Goal: Task Accomplishment & Management: Manage account settings

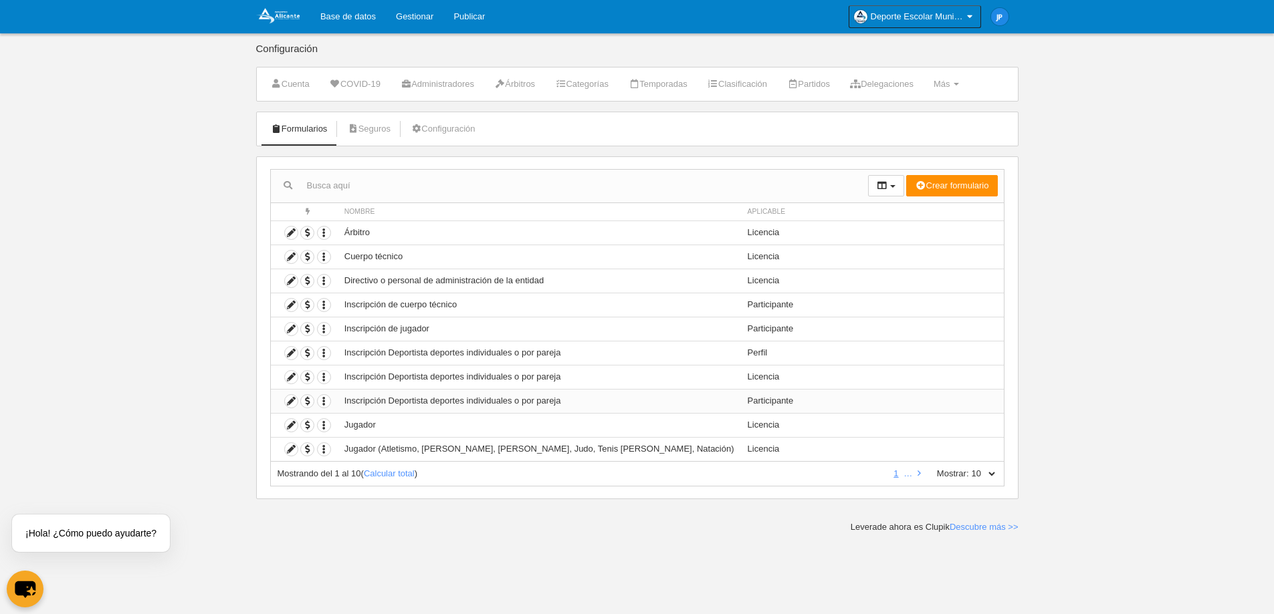
click at [558, 400] on td "Inscripción Deportista deportes individuales o por pareja" at bounding box center [539, 401] width 403 height 24
click at [289, 401] on icon at bounding box center [291, 401] width 13 height 13
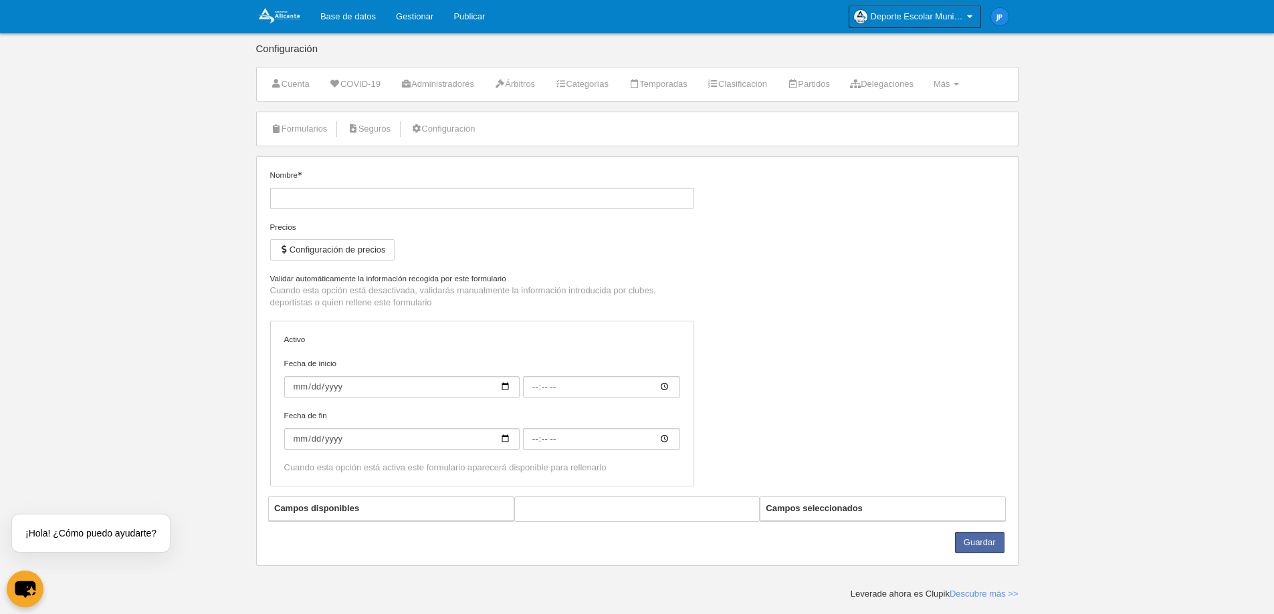
type input "Inscripción Deportista deportes individuales o por pareja"
checkbox input "true"
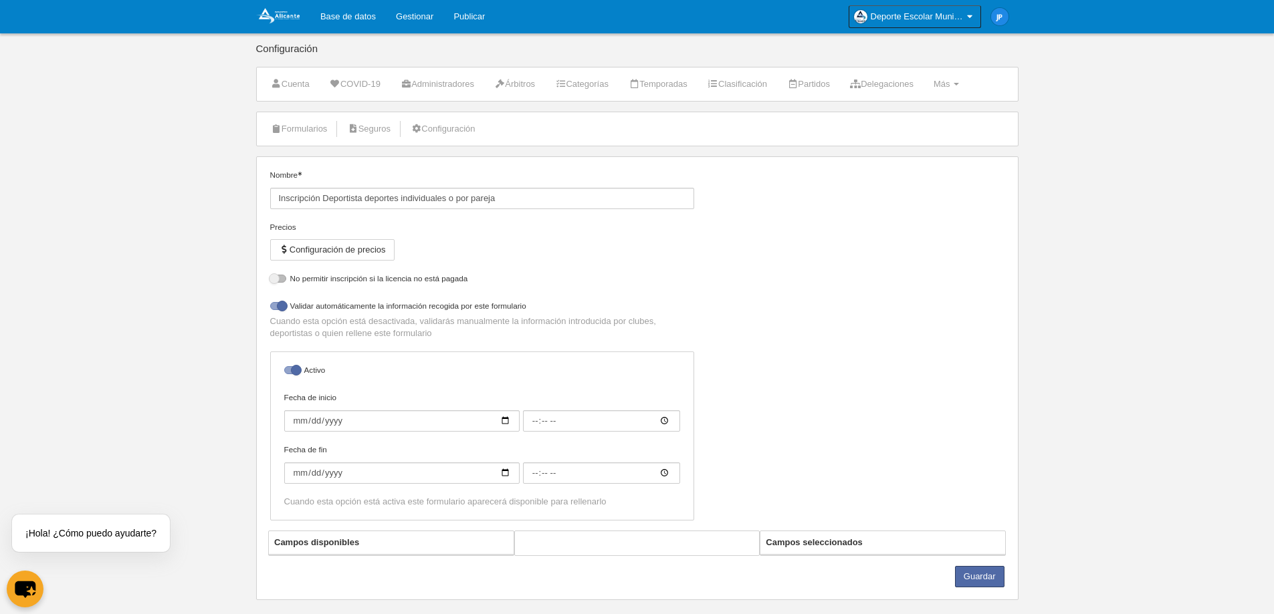
select select "selected"
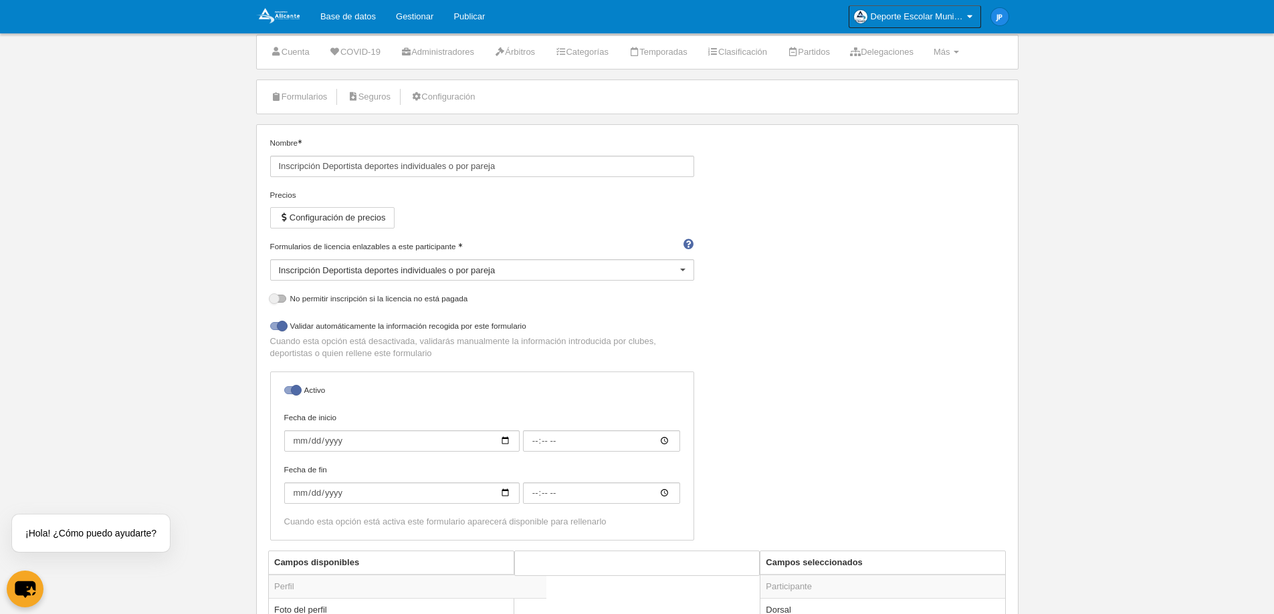
scroll to position [67, 0]
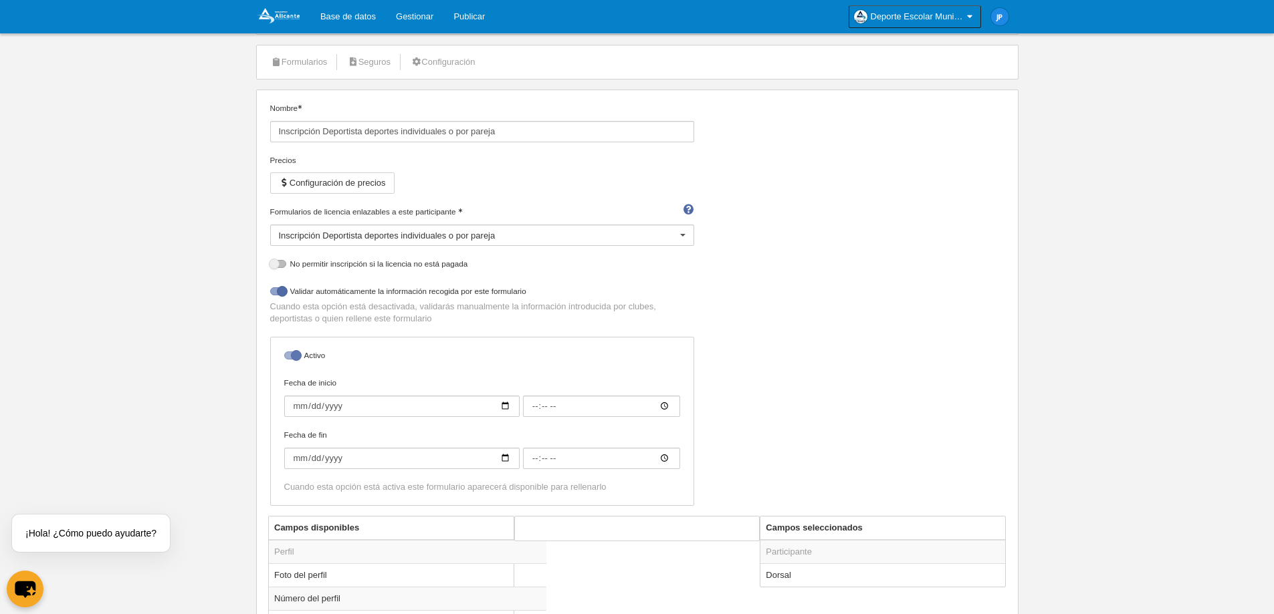
click at [291, 358] on div at bounding box center [292, 356] width 16 height 8
click at [291, 358] on input "checkbox" at bounding box center [289, 359] width 9 height 9
checkbox input "false"
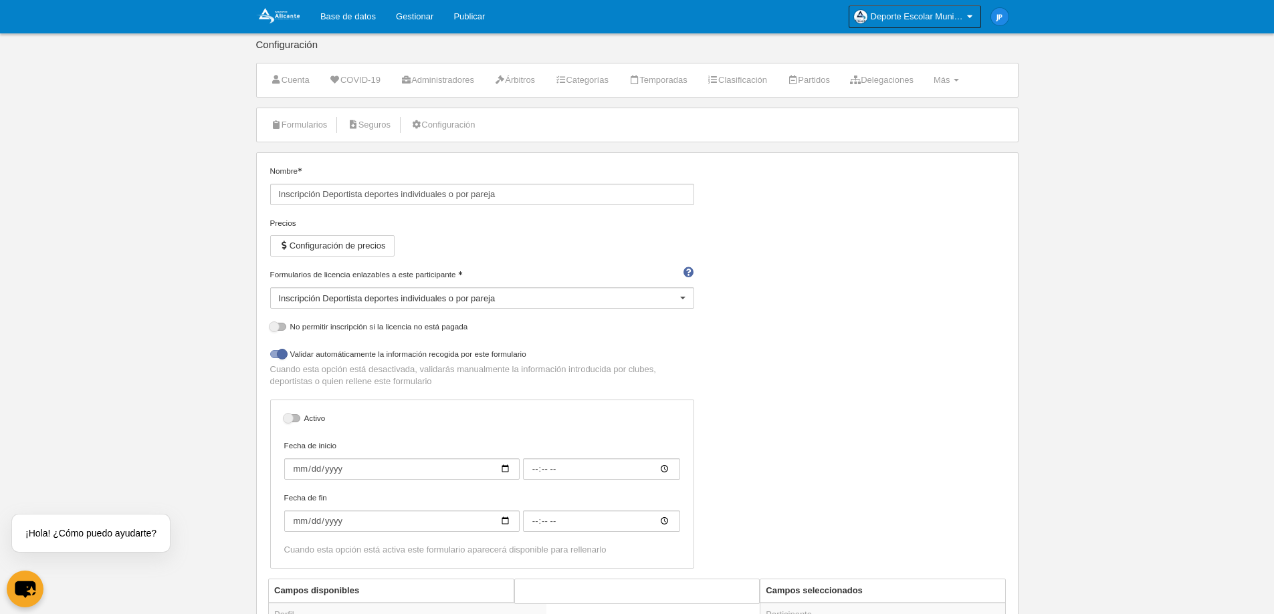
scroll to position [0, 0]
click at [275, 131] on icon at bounding box center [276, 128] width 11 height 9
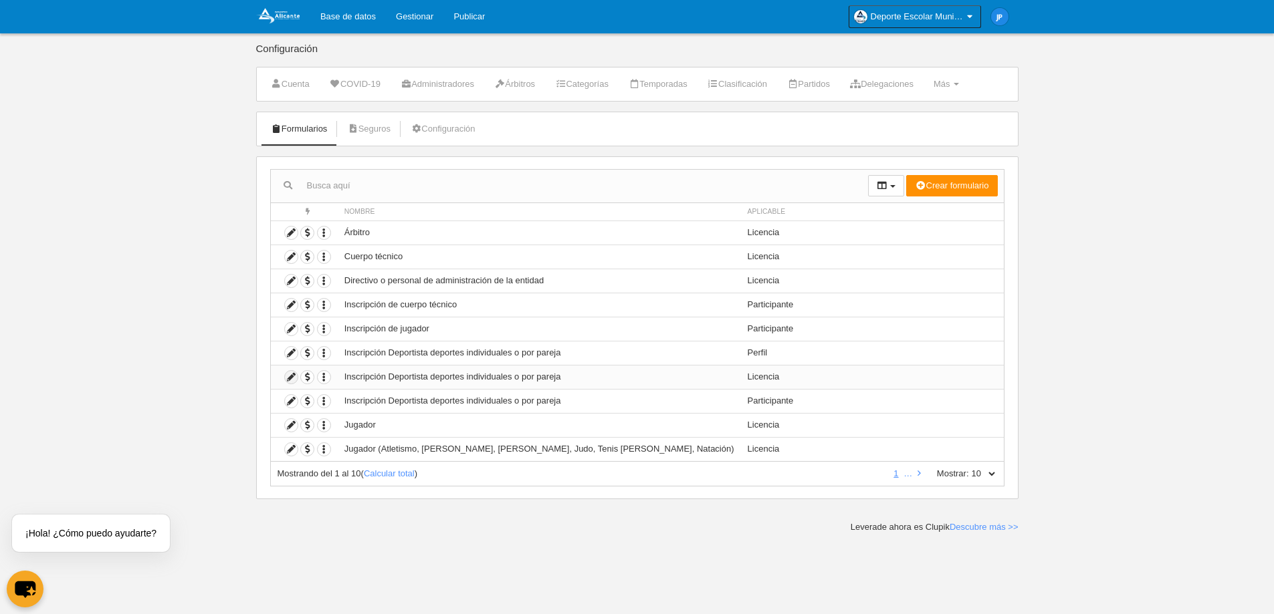
click at [292, 379] on icon at bounding box center [291, 377] width 13 height 13
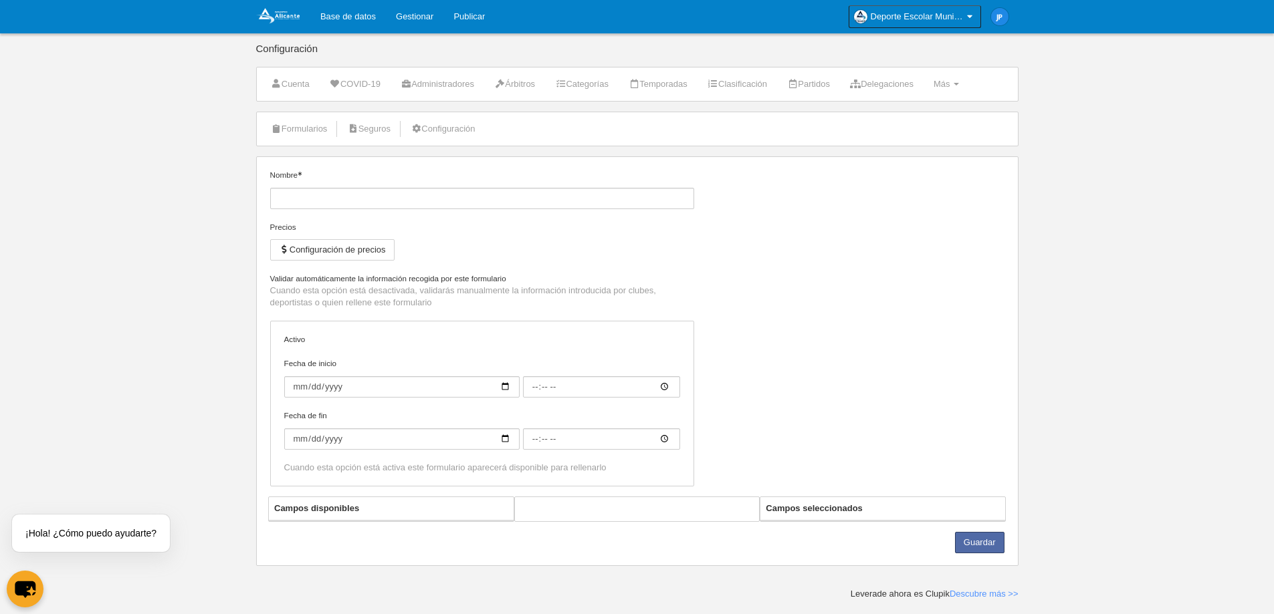
type input "Inscripción Deportista deportes individuales o por pareja"
checkbox input "true"
select select "selected"
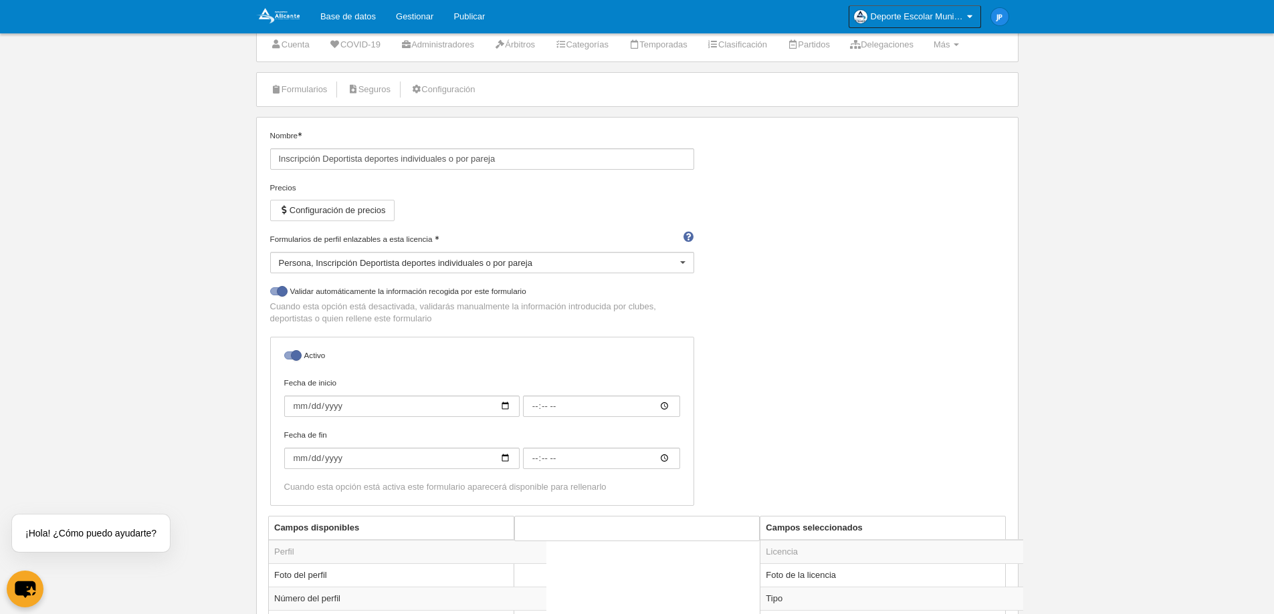
scroll to position [67, 0]
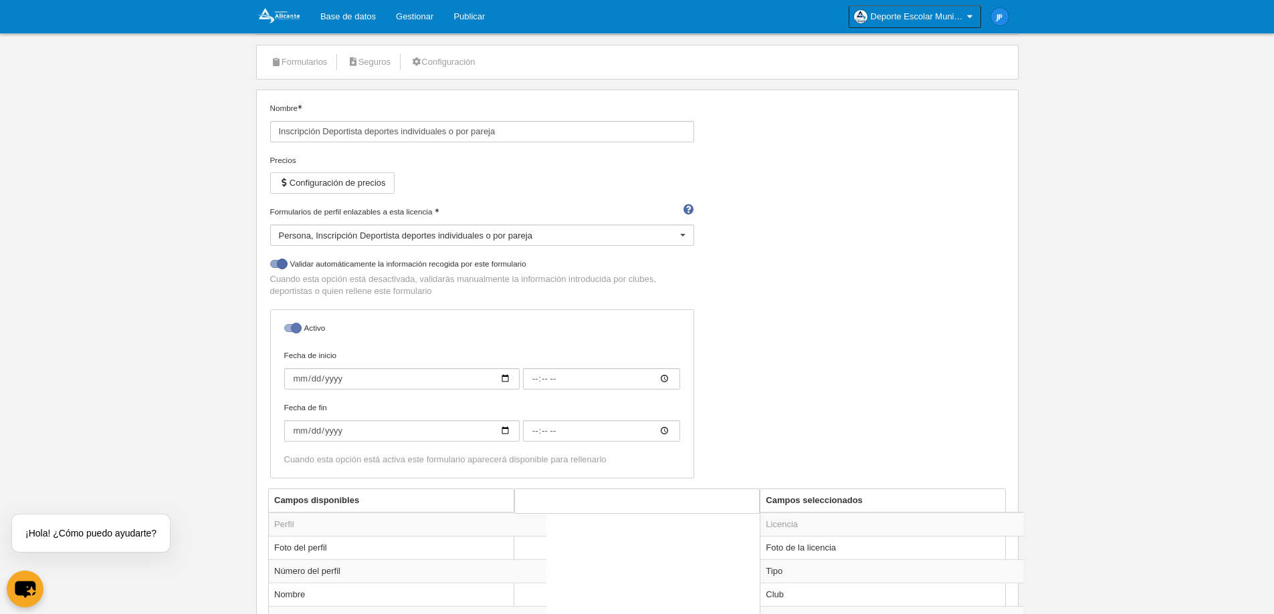
click at [293, 328] on div at bounding box center [292, 328] width 16 height 8
click at [293, 328] on input "checkbox" at bounding box center [289, 332] width 9 height 9
checkbox input "false"
click at [189, 300] on body "Base de datos Gestionar Publicar Deporte Escolar Municipal de [GEOGRAPHIC_DATA]…" at bounding box center [637, 240] width 1274 height 614
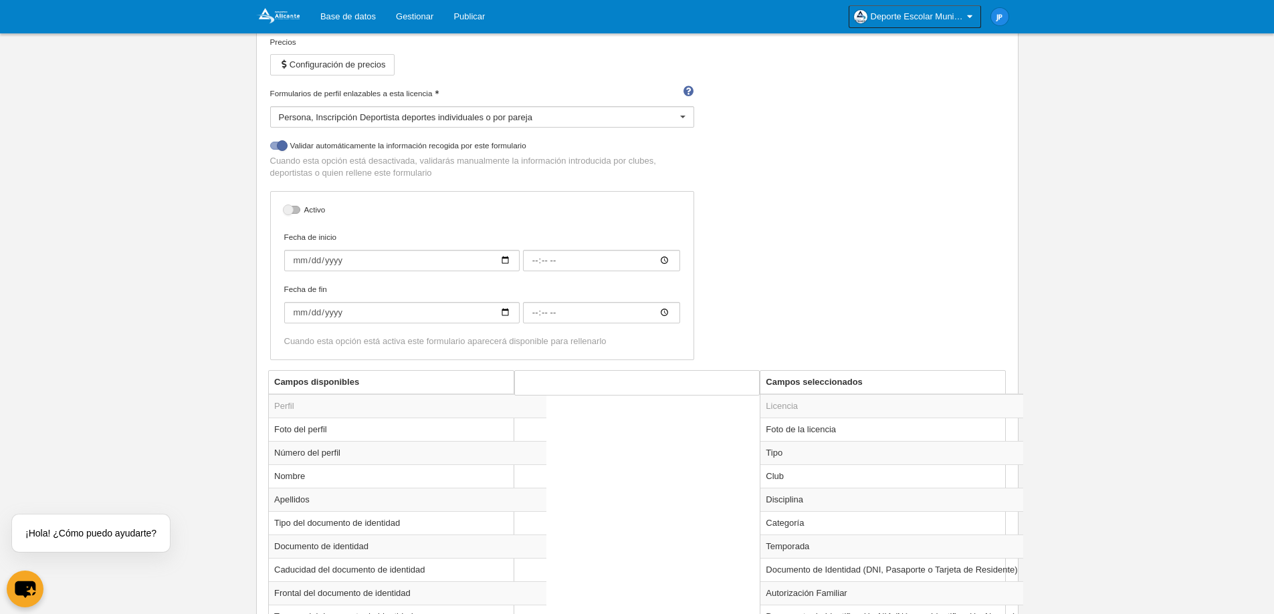
scroll to position [201, 0]
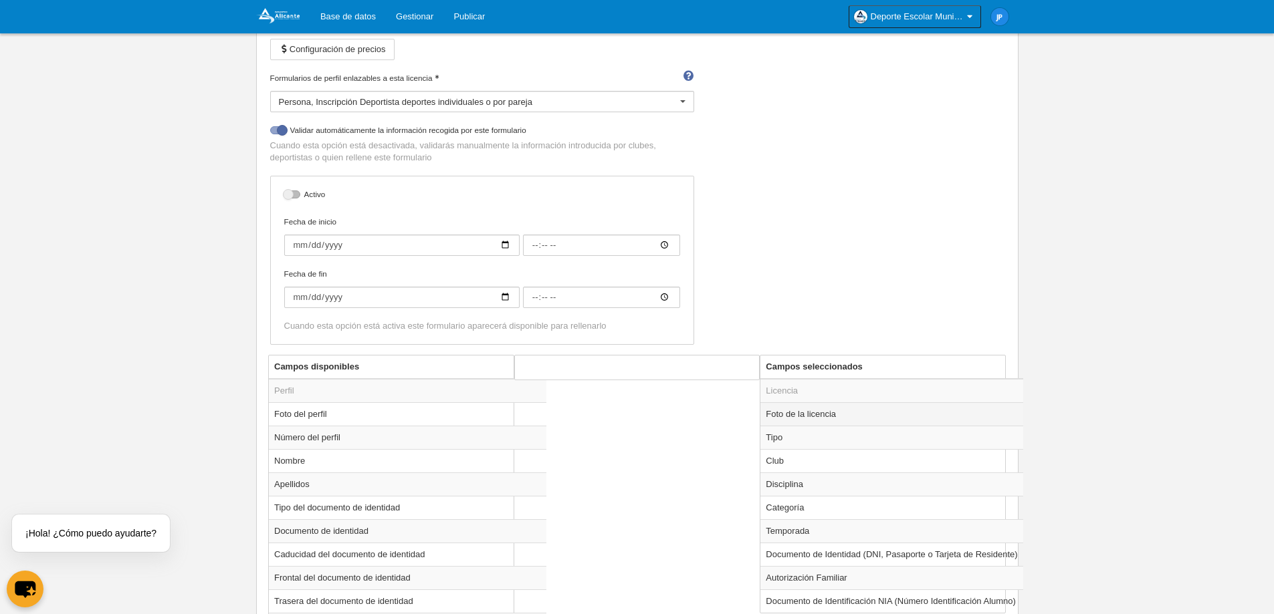
click at [777, 412] on td "Foto de la licencia" at bounding box center [891, 413] width 262 height 23
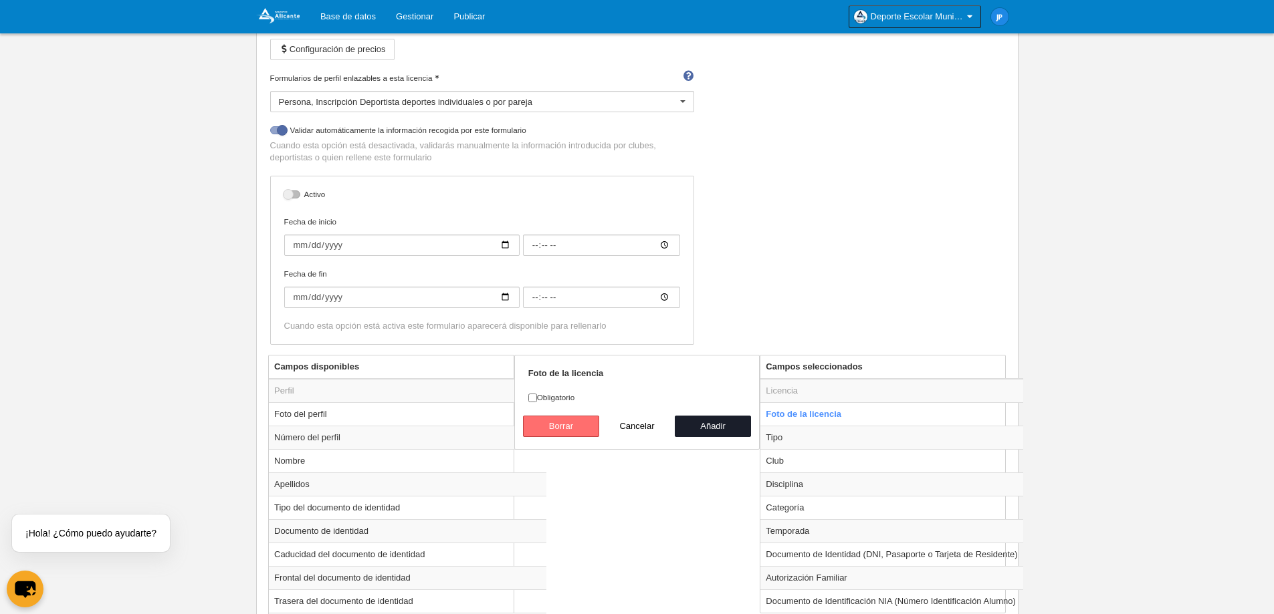
click at [585, 421] on button "Borrar" at bounding box center [561, 426] width 76 height 21
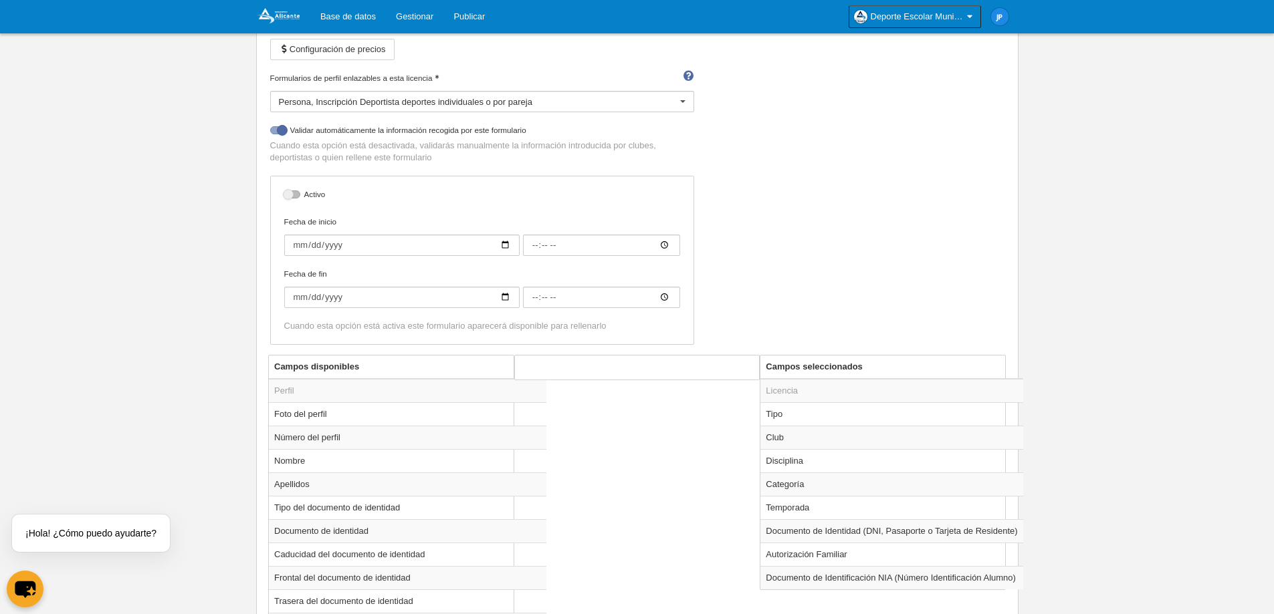
click at [804, 418] on td "Tipo" at bounding box center [891, 413] width 262 height 23
radio input "true"
select select "player"
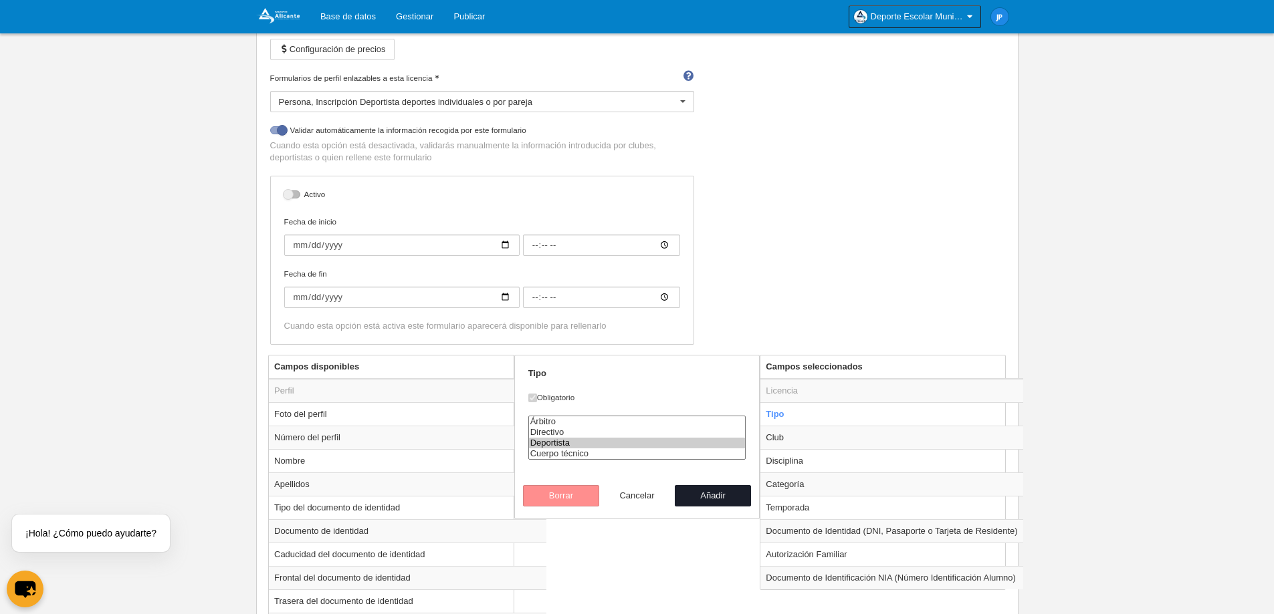
click at [638, 499] on button "Cancelar" at bounding box center [637, 495] width 76 height 21
radio input "false"
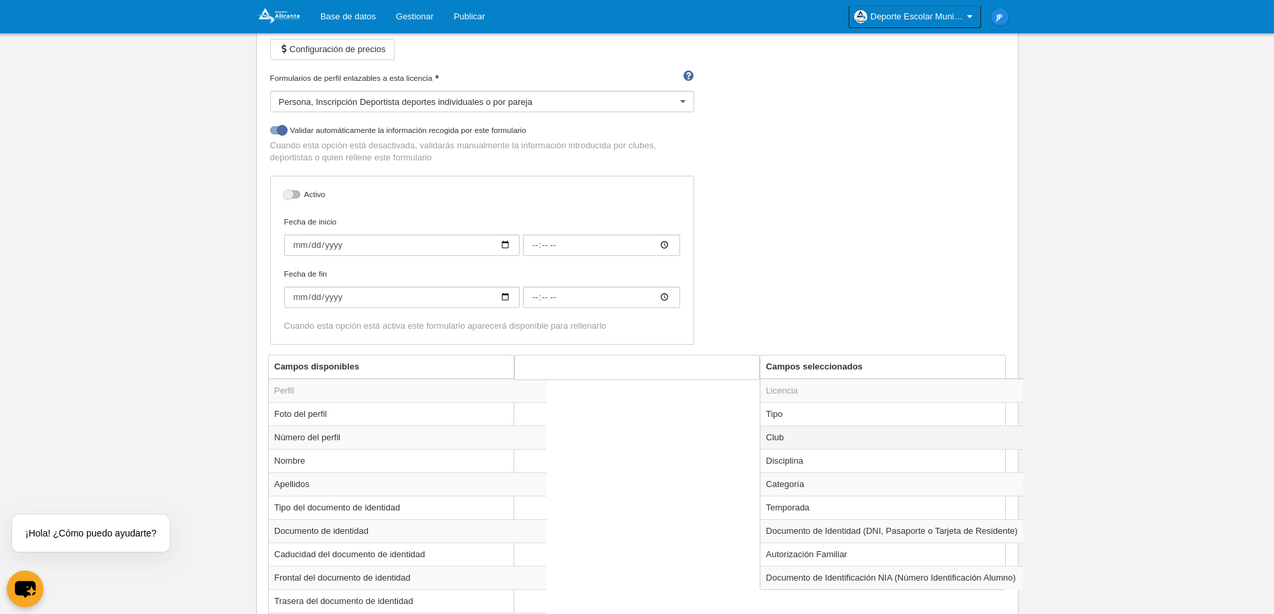
click at [792, 437] on td "Club" at bounding box center [891, 437] width 262 height 23
radio input "true"
select select
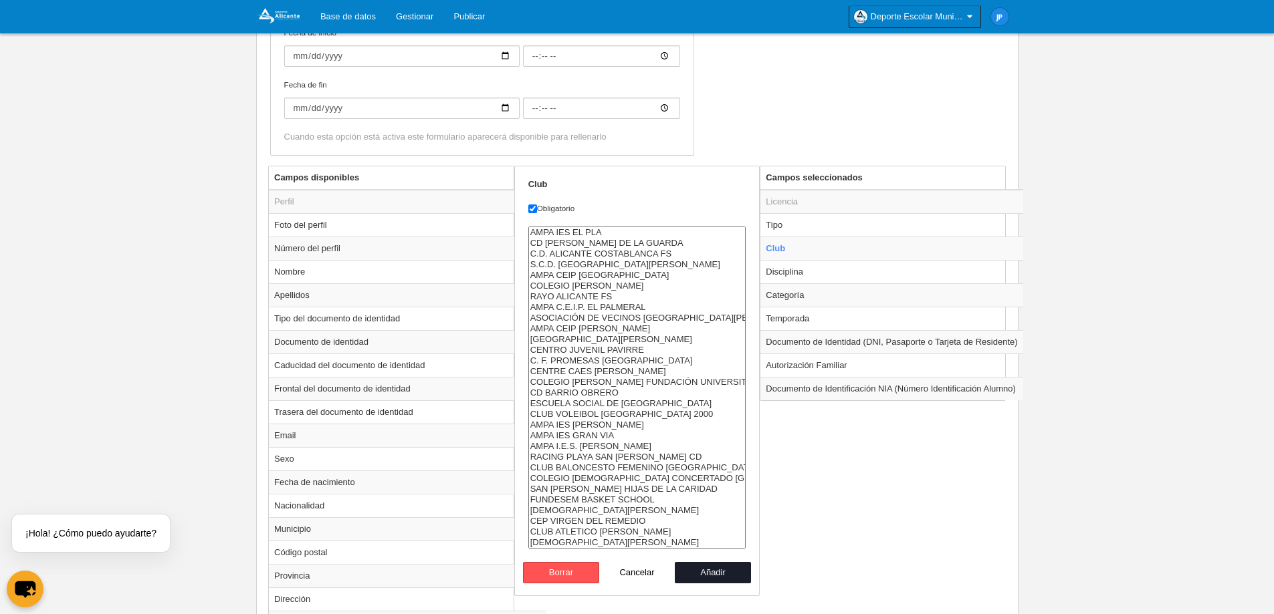
scroll to position [401, 0]
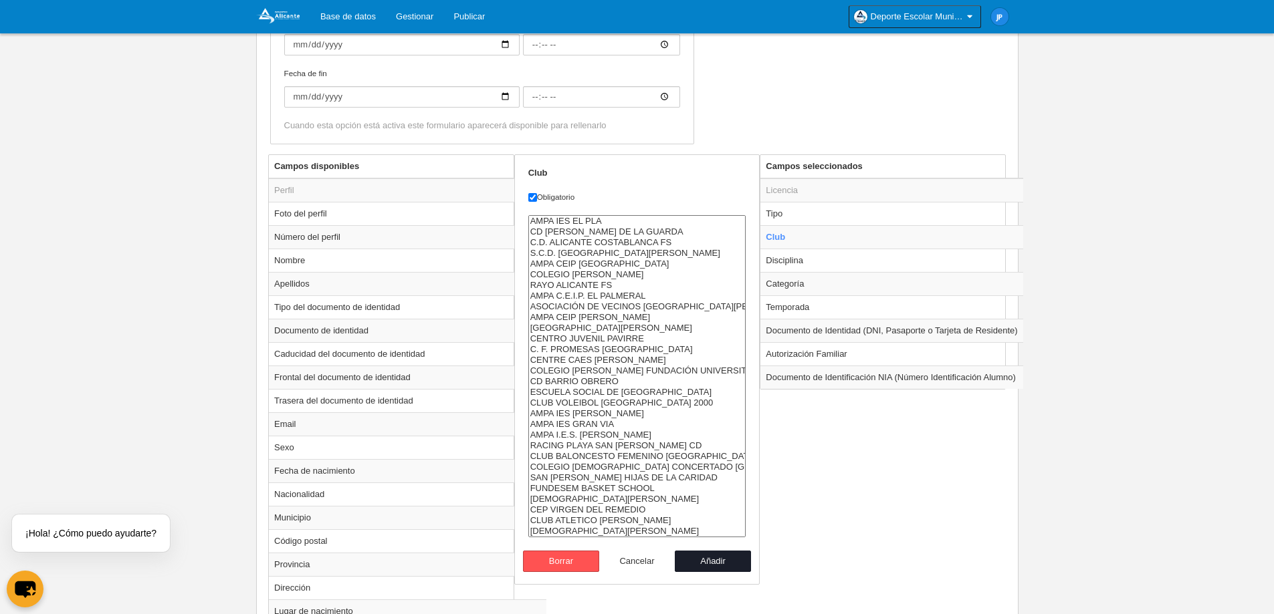
click at [626, 562] on button "Cancelar" at bounding box center [637, 561] width 76 height 21
radio input "false"
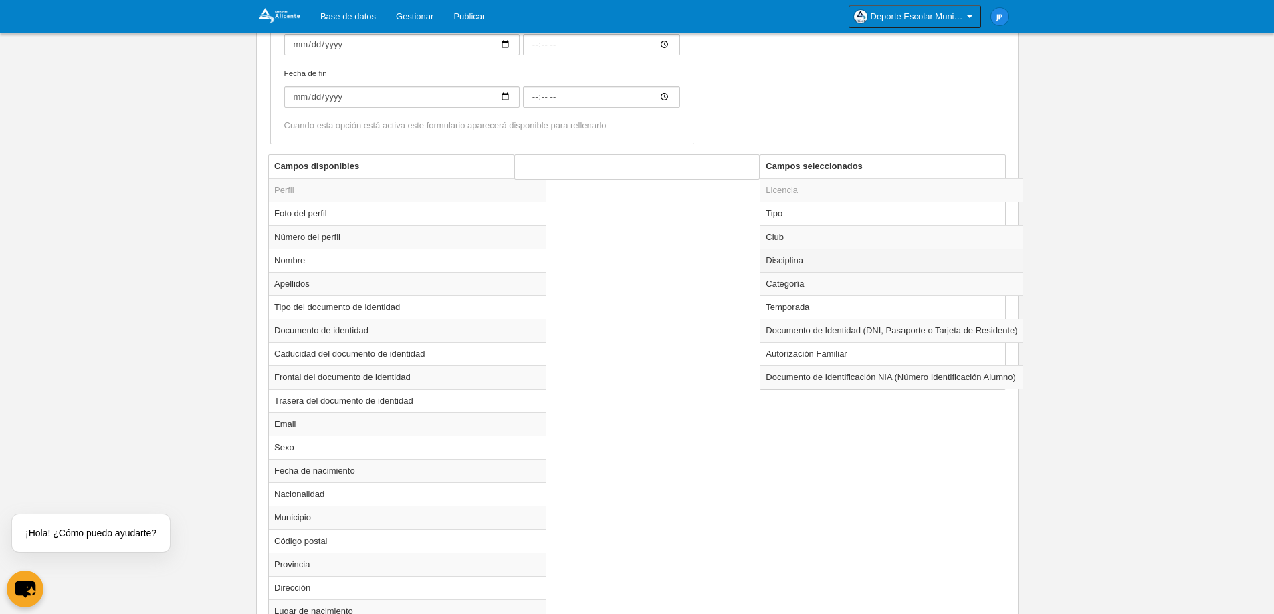
click at [809, 265] on td "Disciplina" at bounding box center [891, 260] width 262 height 23
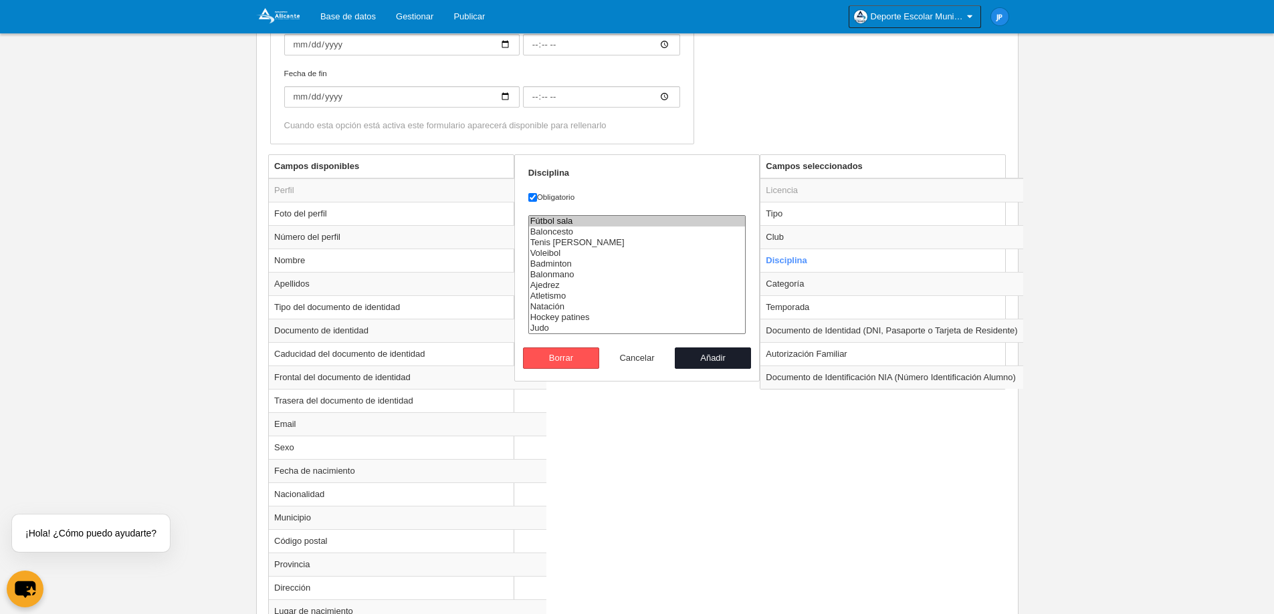
click at [638, 360] on button "Cancelar" at bounding box center [637, 358] width 76 height 21
radio input "false"
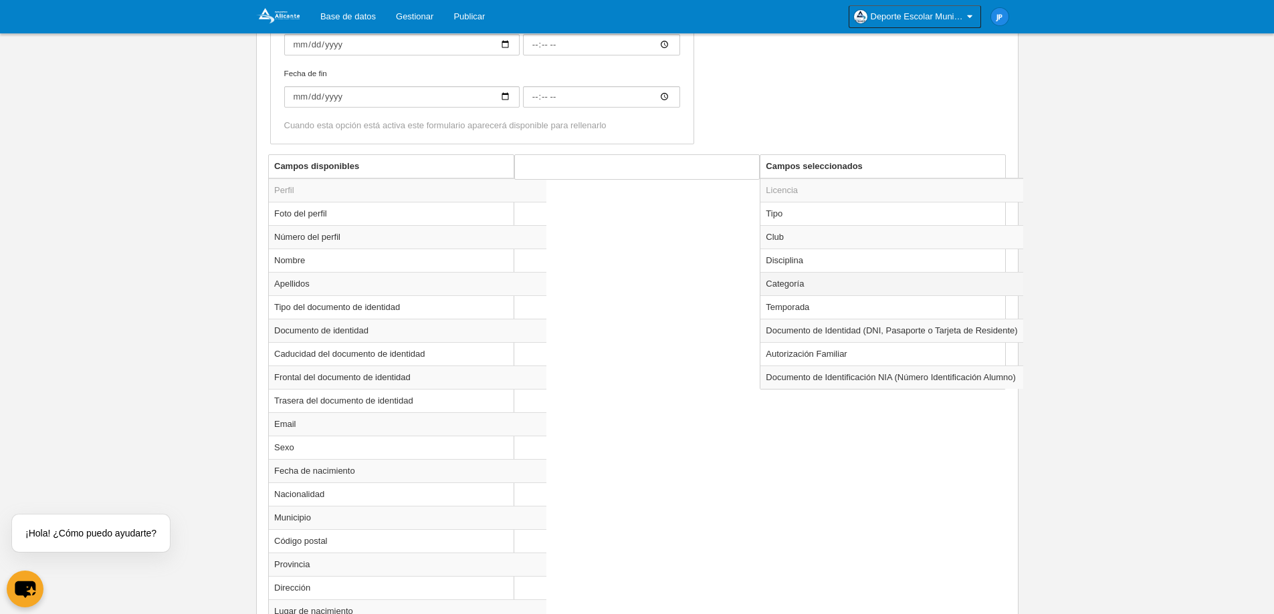
click at [801, 279] on td "Categoría" at bounding box center [891, 283] width 262 height 23
radio input "true"
select select "10521"
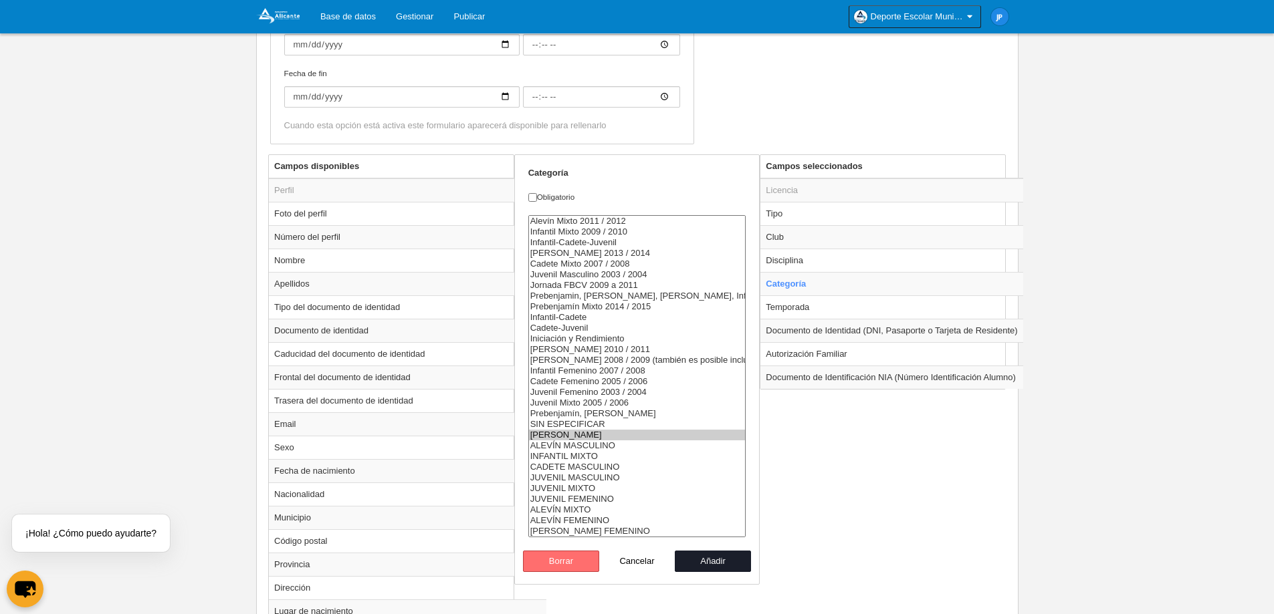
click at [566, 566] on button "Borrar" at bounding box center [561, 561] width 76 height 21
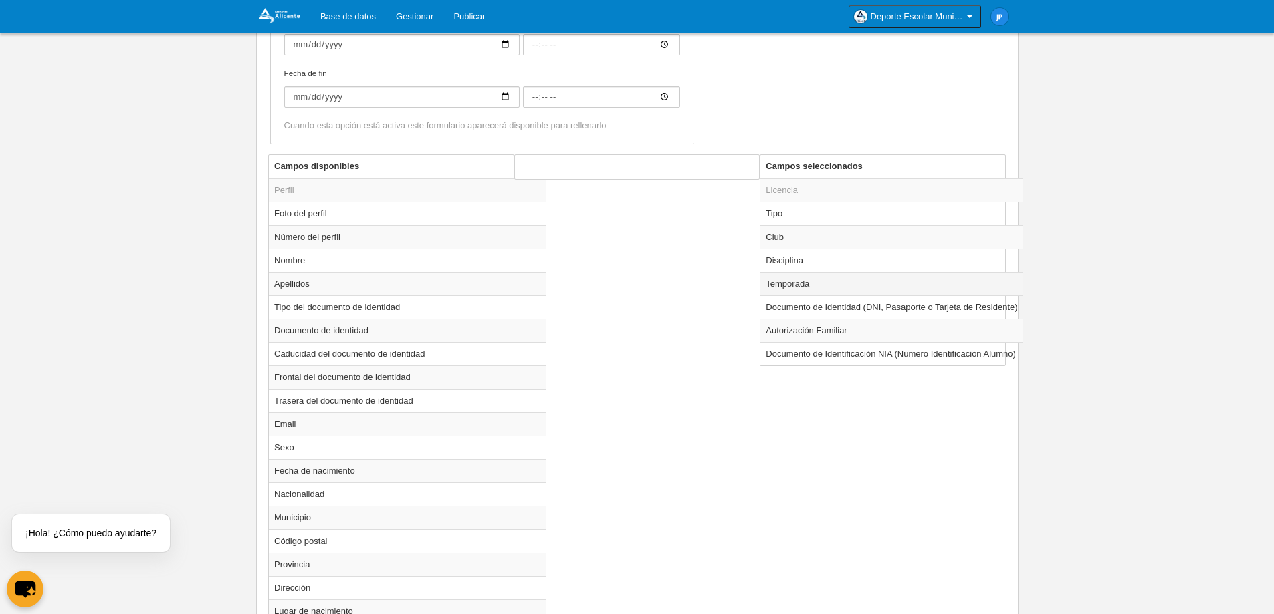
click at [830, 289] on td "Temporada" at bounding box center [891, 283] width 262 height 23
radio input "true"
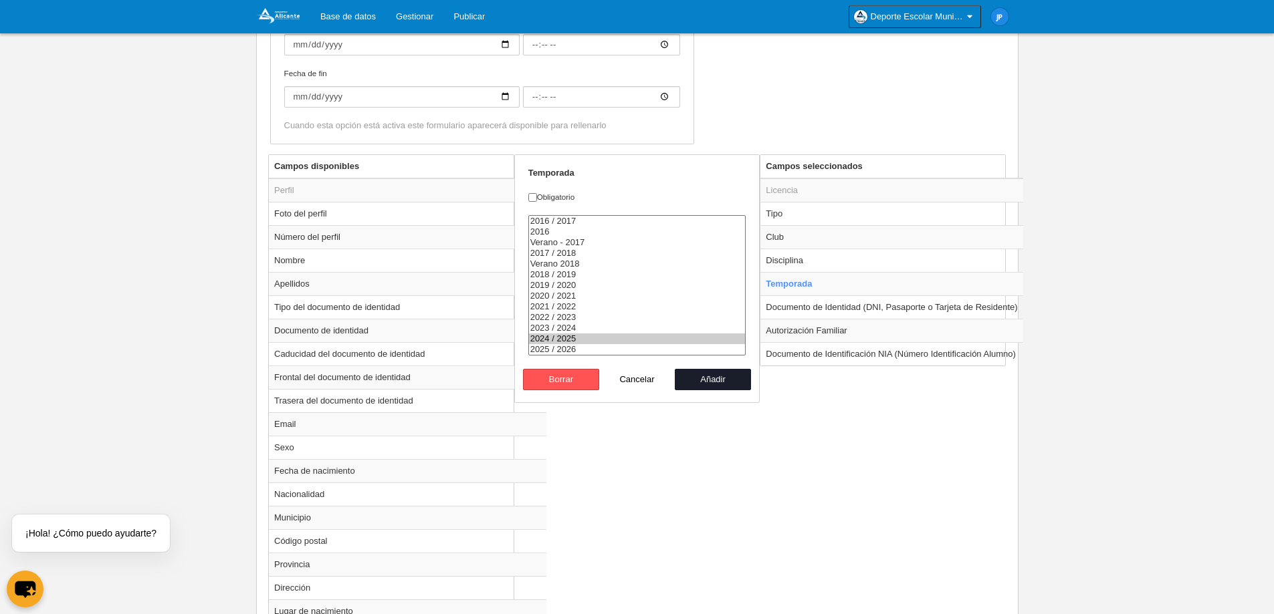
select select "8607"
click at [586, 350] on option "2025 / 2026" at bounding box center [637, 349] width 217 height 11
click at [546, 195] on label "Obligatorio" at bounding box center [637, 197] width 218 height 12
click at [537, 195] on input "Obligatorio" at bounding box center [532, 197] width 9 height 9
checkbox input "true"
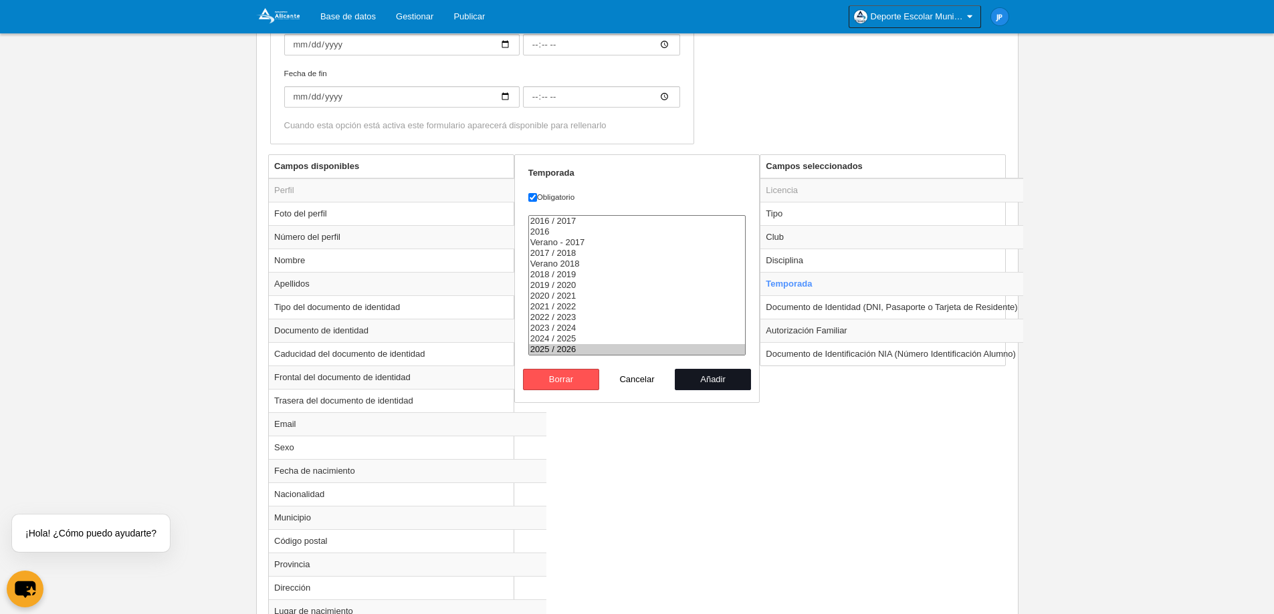
click at [709, 380] on button "Añadir" at bounding box center [713, 379] width 76 height 21
radio input "false"
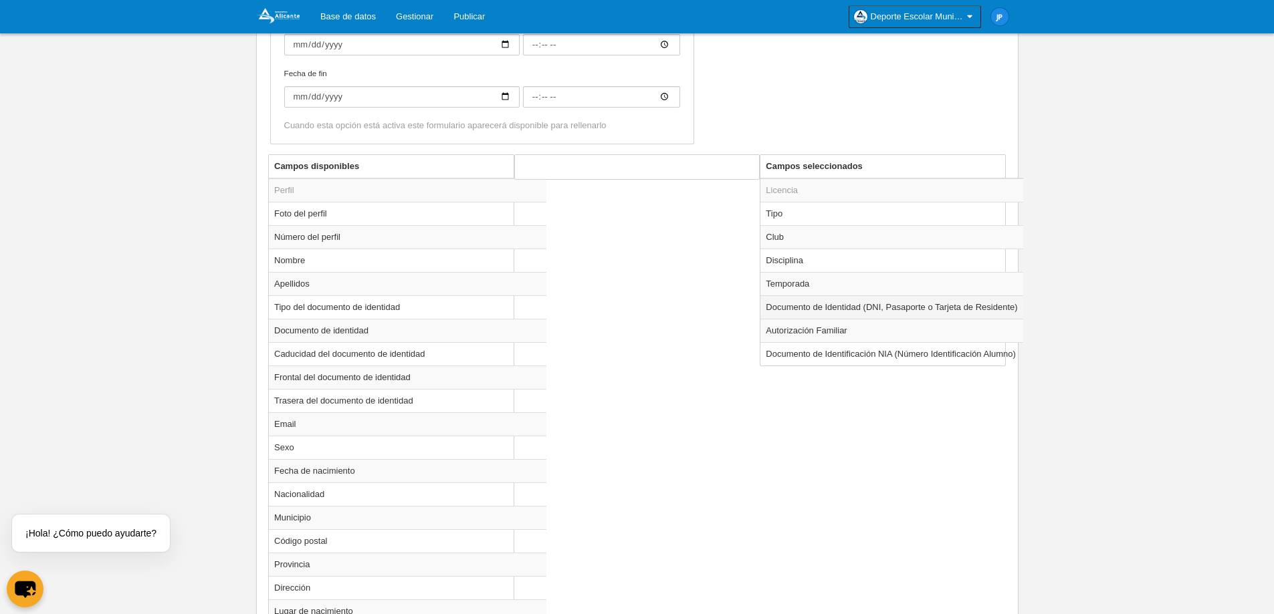
click at [791, 316] on td "Documento de Identidad (DNI, Pasaporte o Tarjeta de Residente)" at bounding box center [891, 306] width 262 height 23
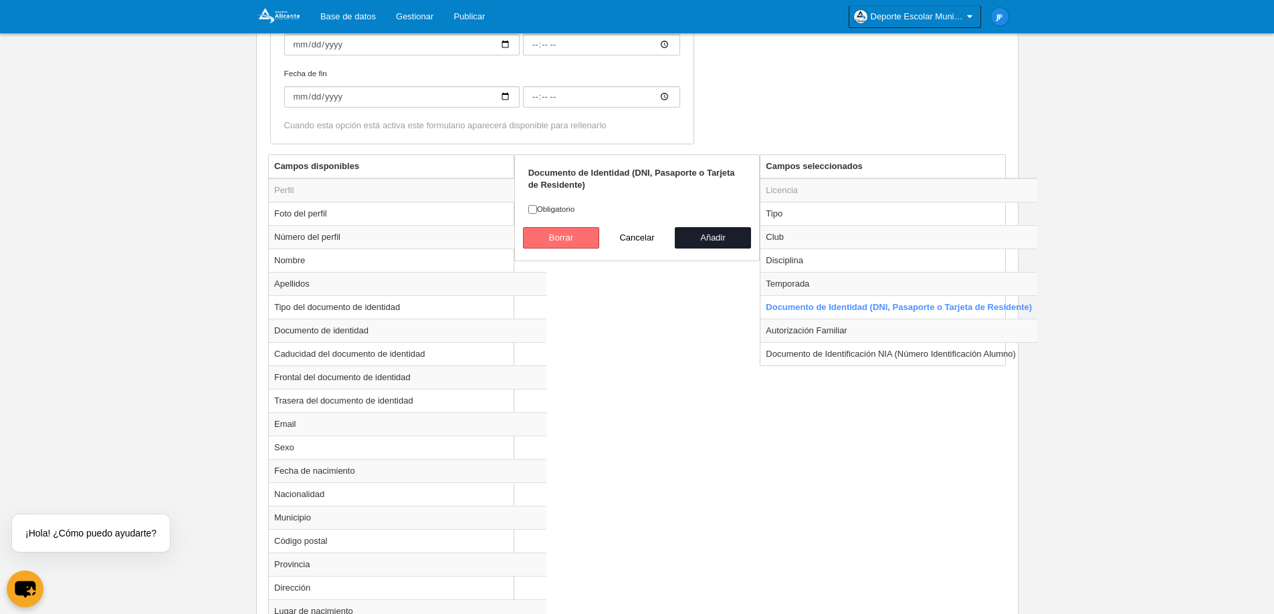
click at [582, 237] on button "Borrar" at bounding box center [561, 237] width 76 height 21
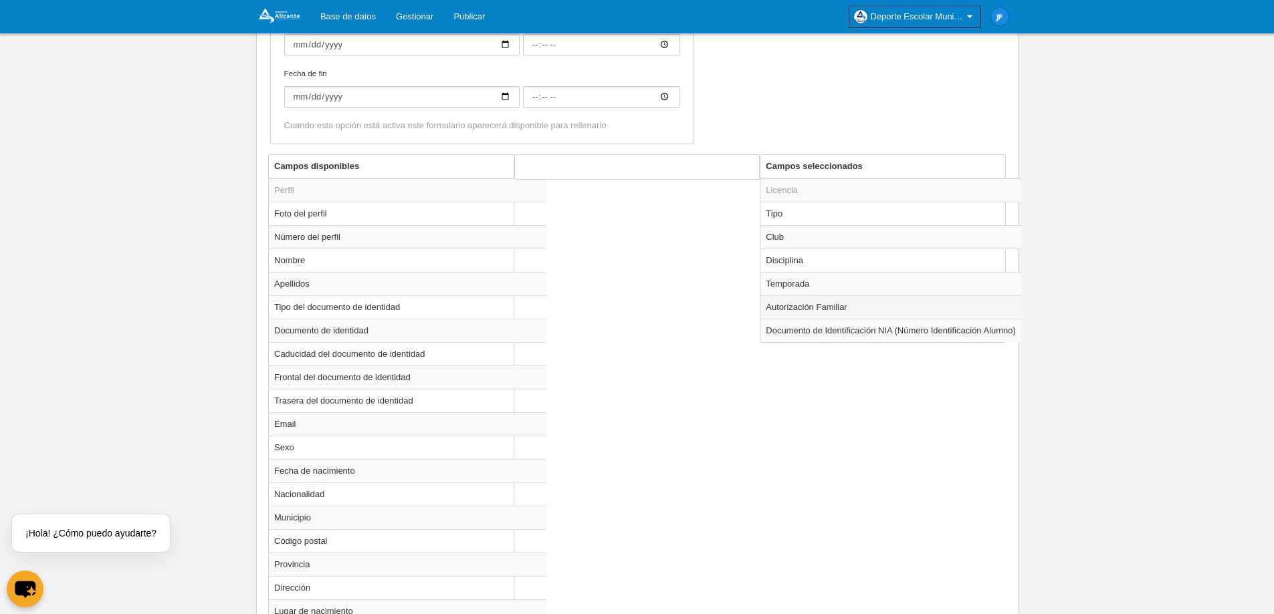
click at [784, 302] on td "Autorización Familiar" at bounding box center [890, 306] width 261 height 23
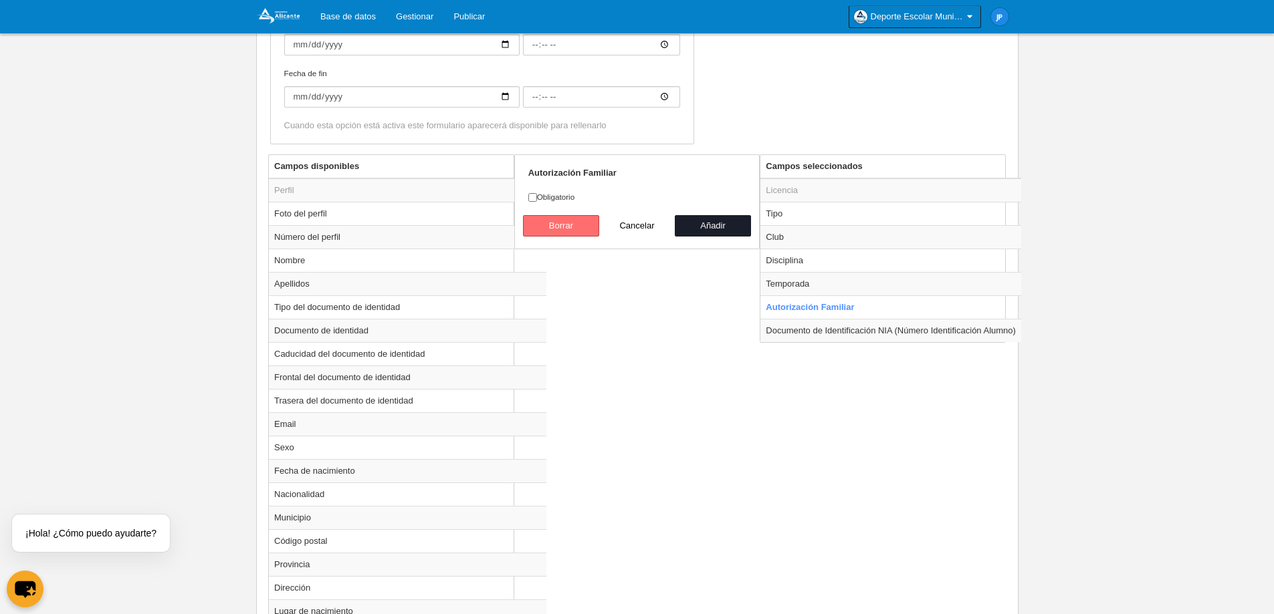
click at [589, 227] on button "Borrar" at bounding box center [561, 225] width 76 height 21
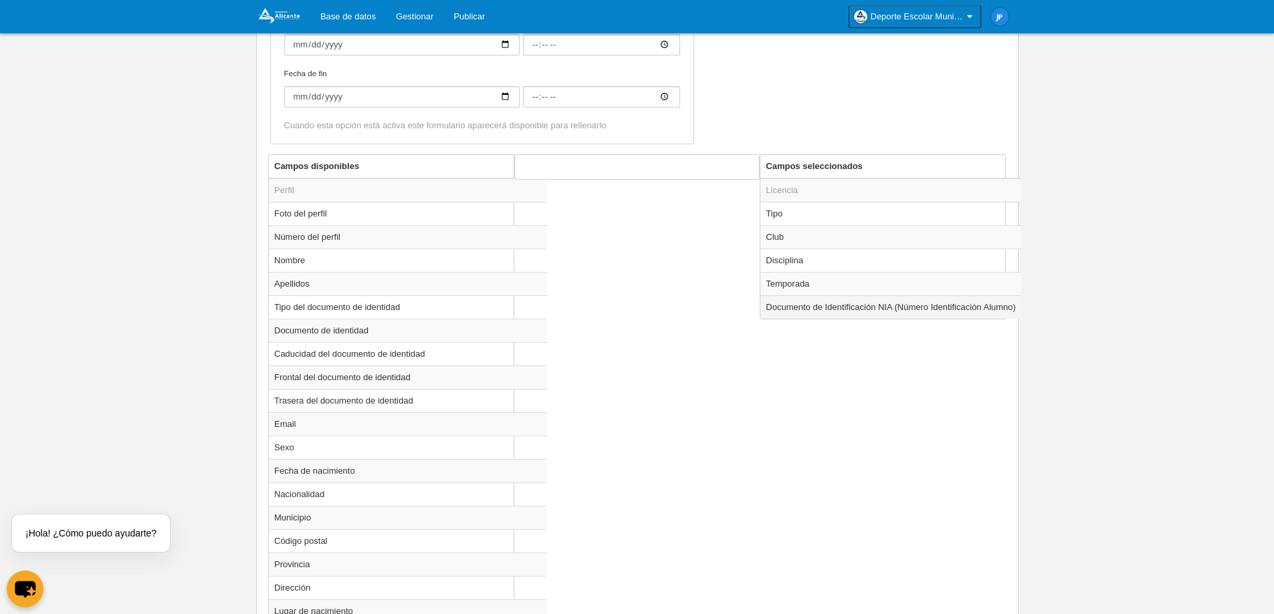
click at [852, 304] on td "Documento de Identificación NIA (Número Identificación Alumno)" at bounding box center [890, 306] width 261 height 23
radio input "true"
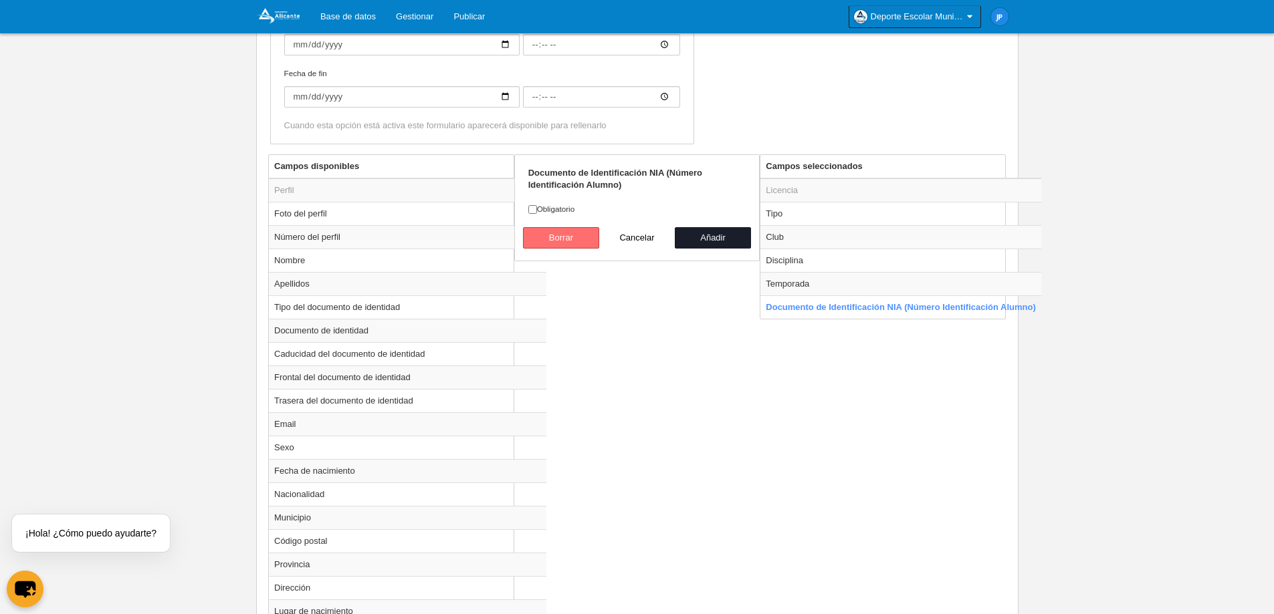
click at [595, 239] on button "Borrar" at bounding box center [561, 237] width 76 height 21
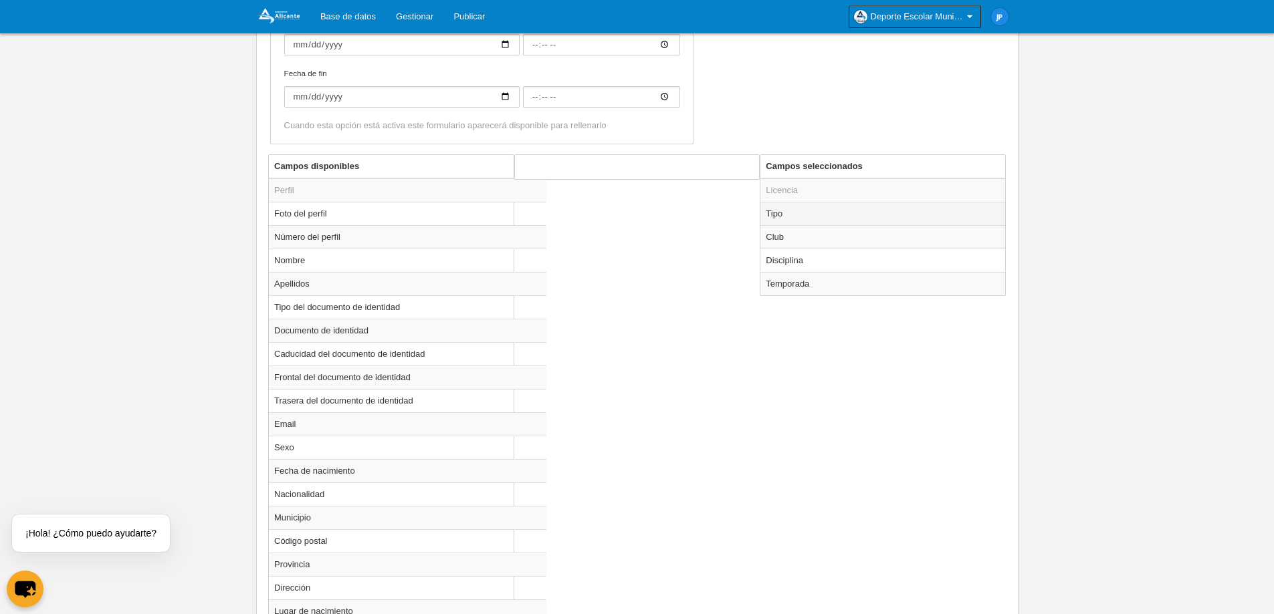
click at [834, 217] on td "Tipo" at bounding box center [882, 213] width 245 height 23
radio input "true"
select select "player"
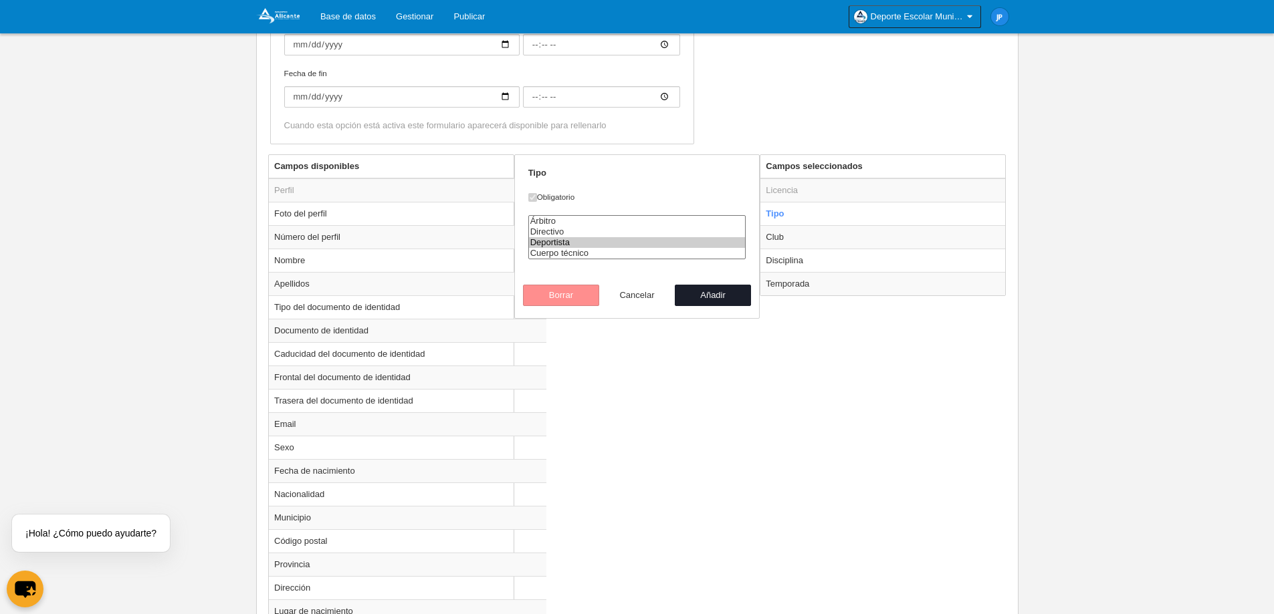
click at [638, 291] on button "Cancelar" at bounding box center [637, 295] width 76 height 21
radio input "false"
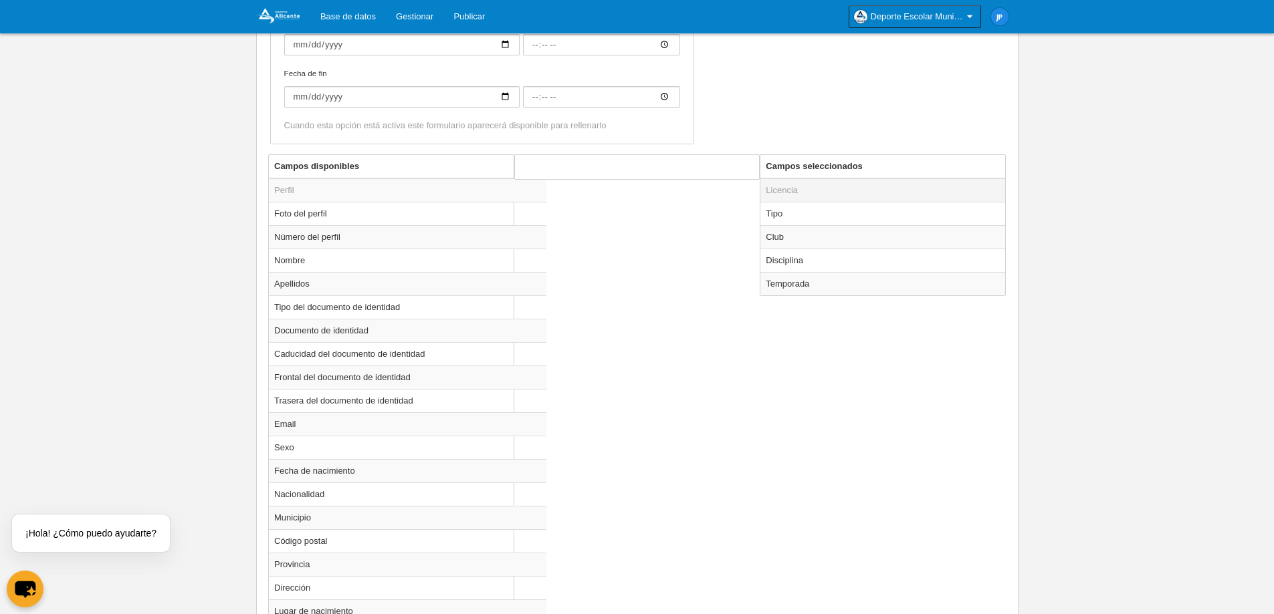
click at [798, 188] on td "Licencia" at bounding box center [882, 190] width 245 height 24
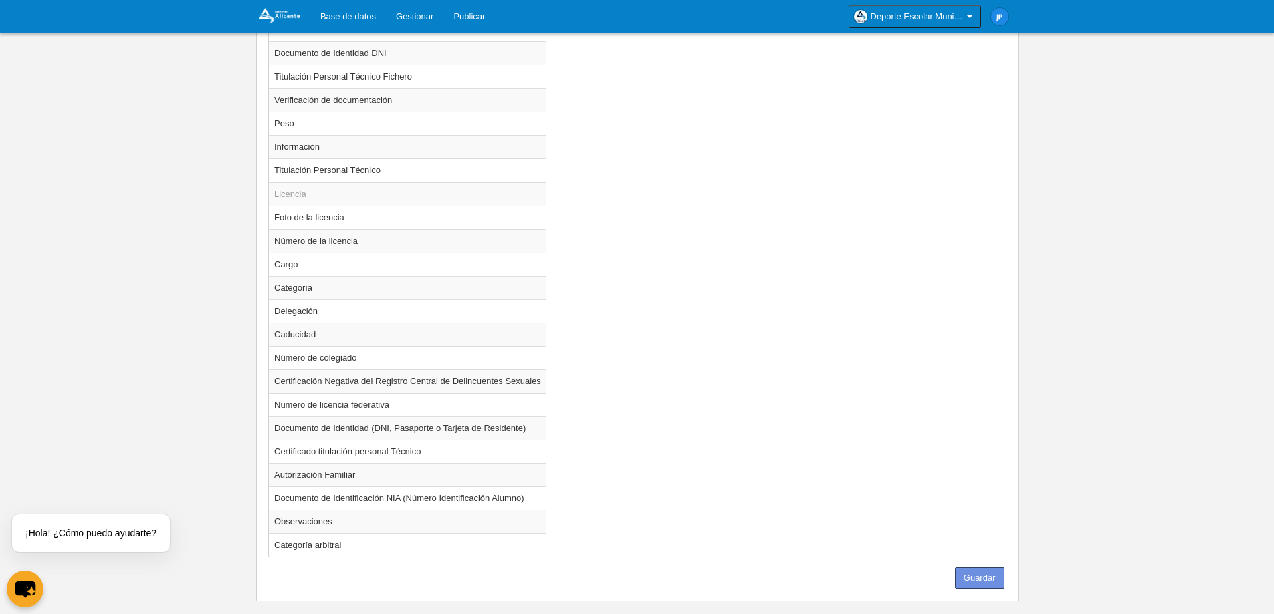
scroll to position [1121, 0]
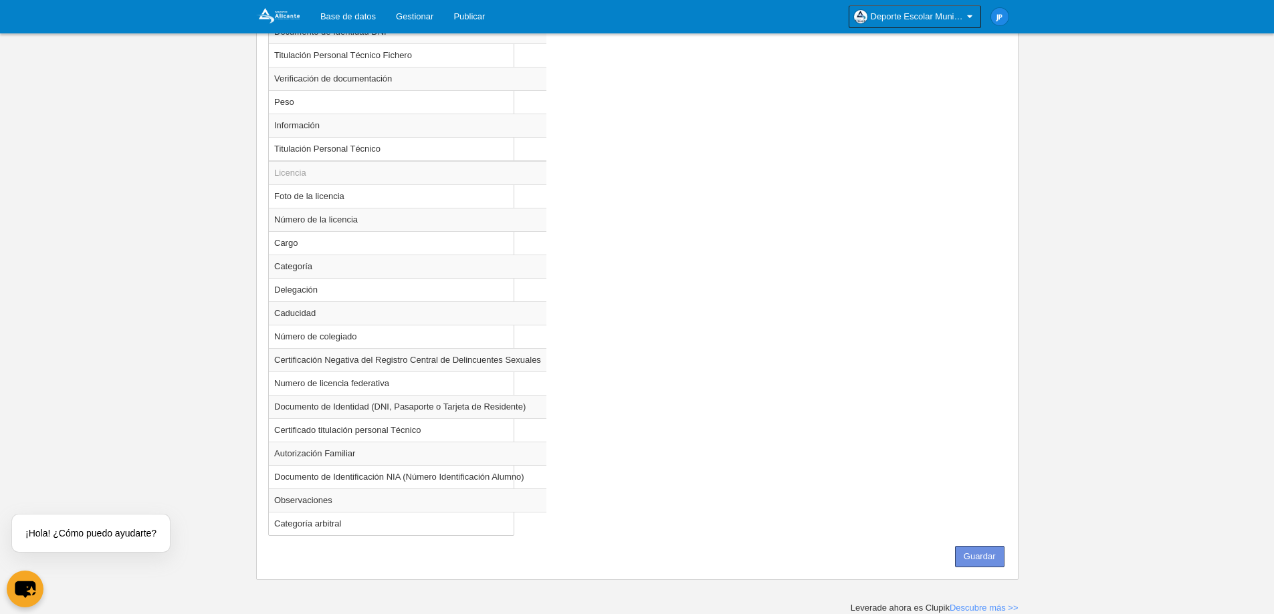
click at [976, 554] on button "Guardar" at bounding box center [979, 556] width 49 height 21
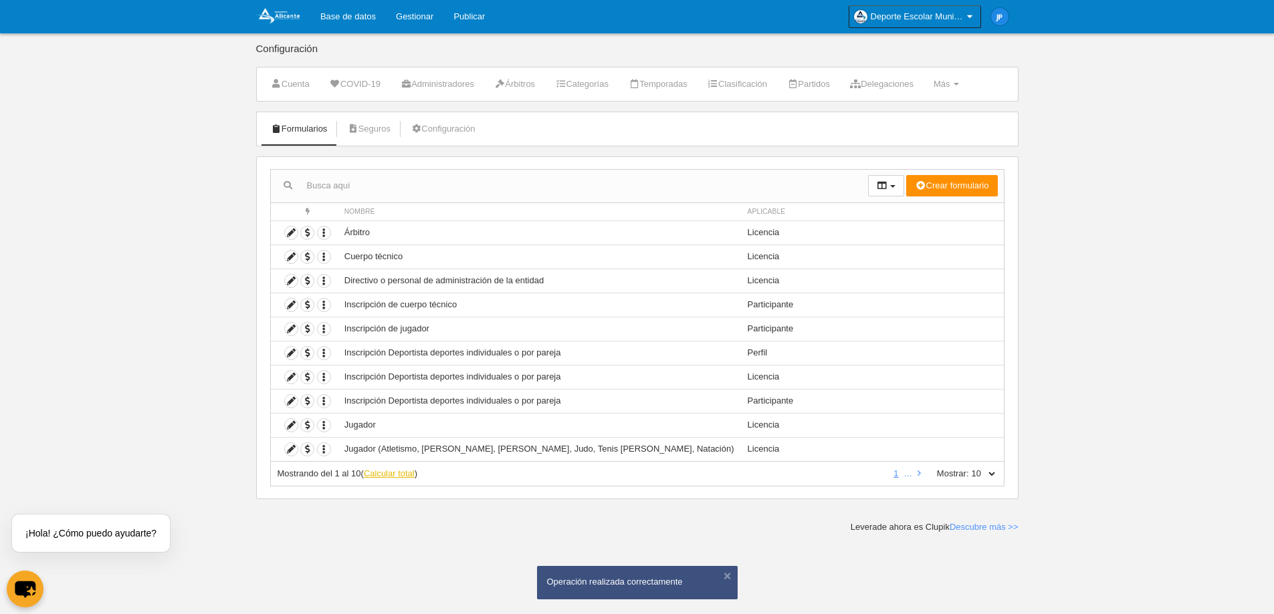
click at [384, 471] on link "Calcular total" at bounding box center [389, 474] width 51 height 10
click at [905, 475] on link "2" at bounding box center [903, 474] width 10 height 10
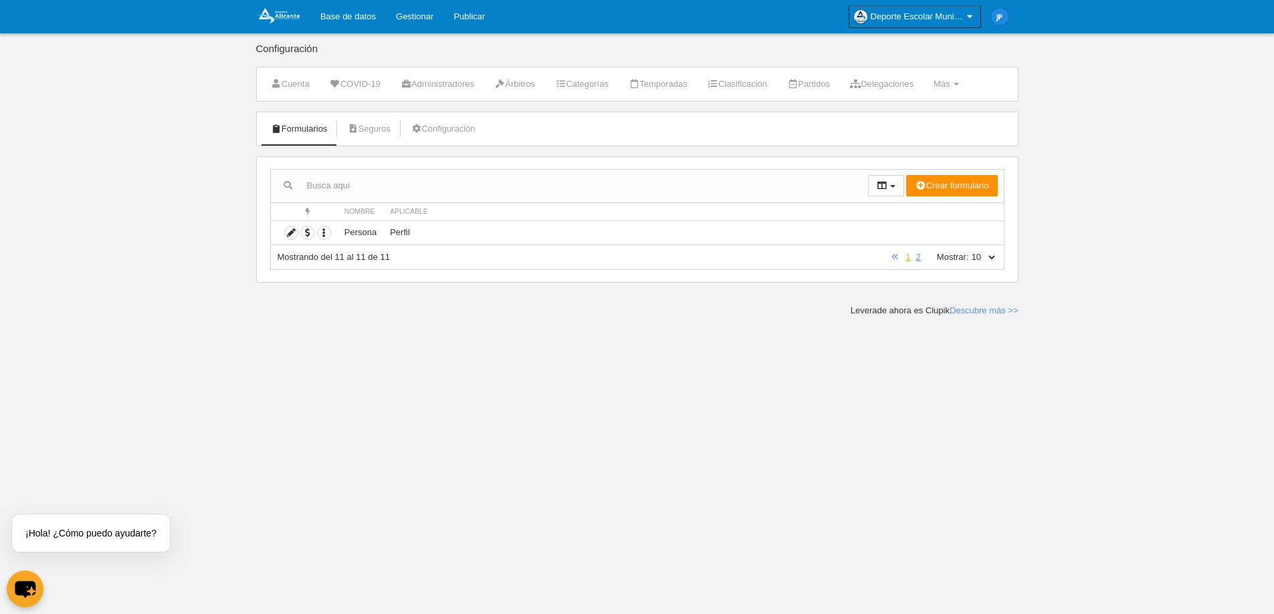
click at [908, 259] on link "1" at bounding box center [908, 257] width 10 height 10
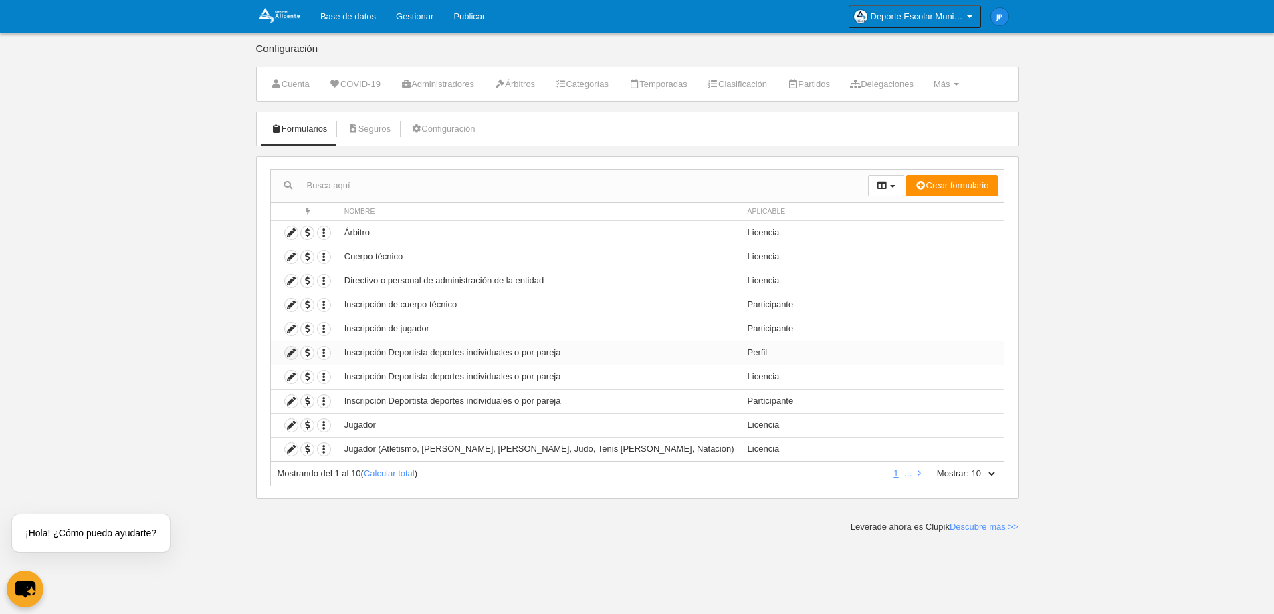
click at [289, 355] on icon at bounding box center [291, 353] width 13 height 13
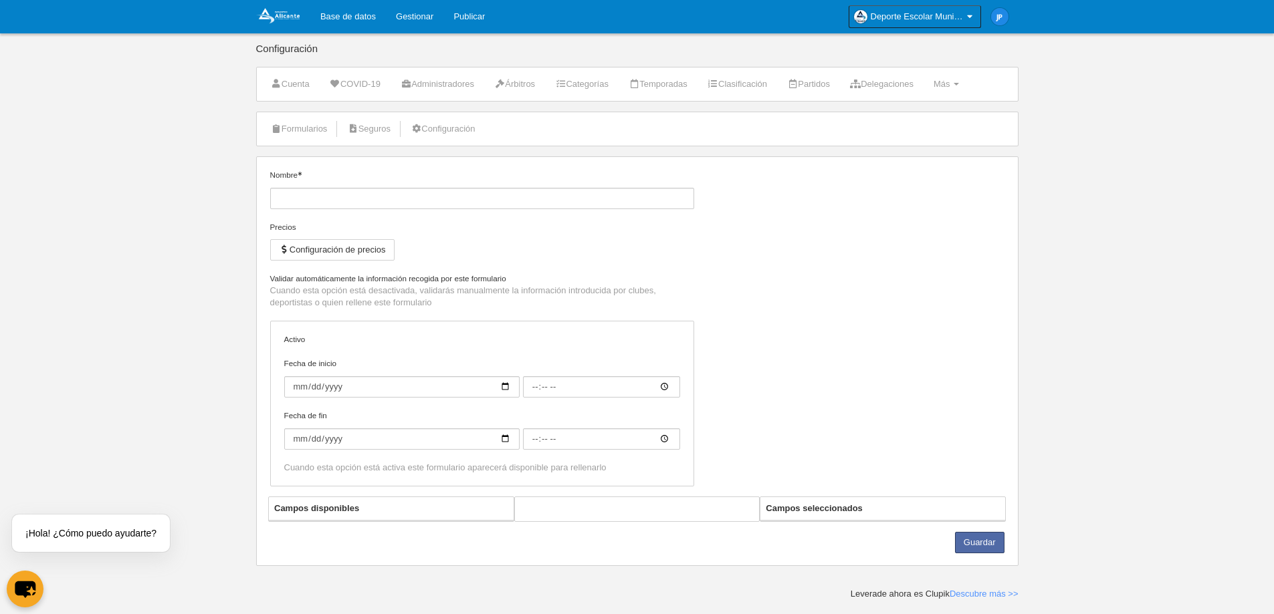
type input "Inscripción Deportista deportes individuales o por pareja"
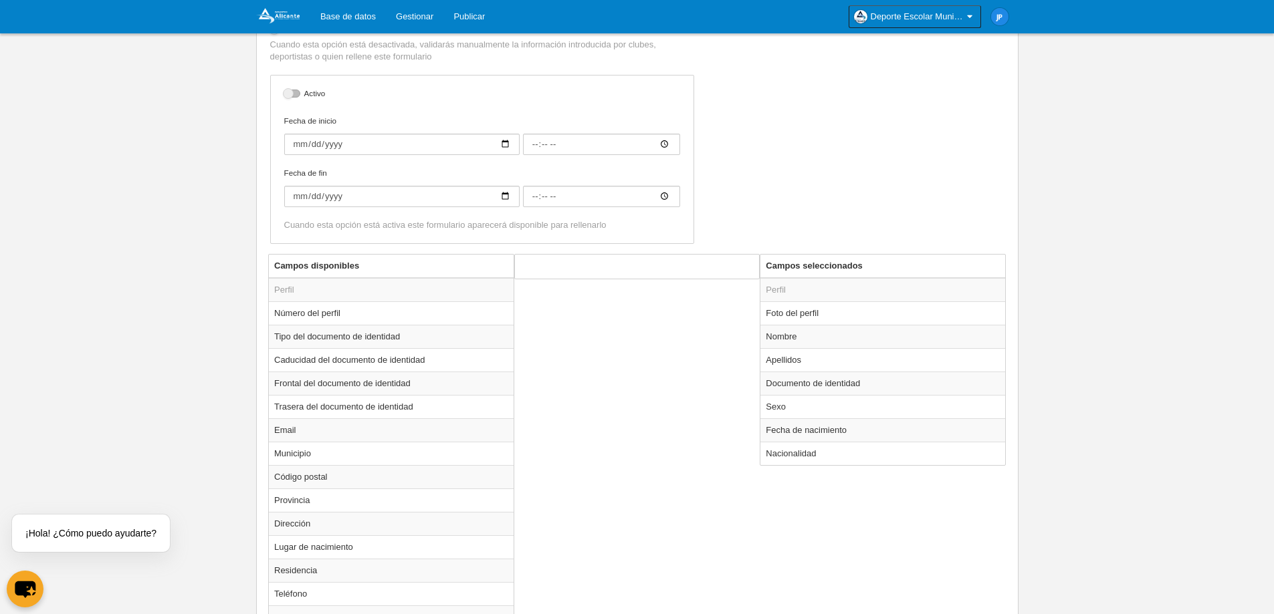
scroll to position [267, 0]
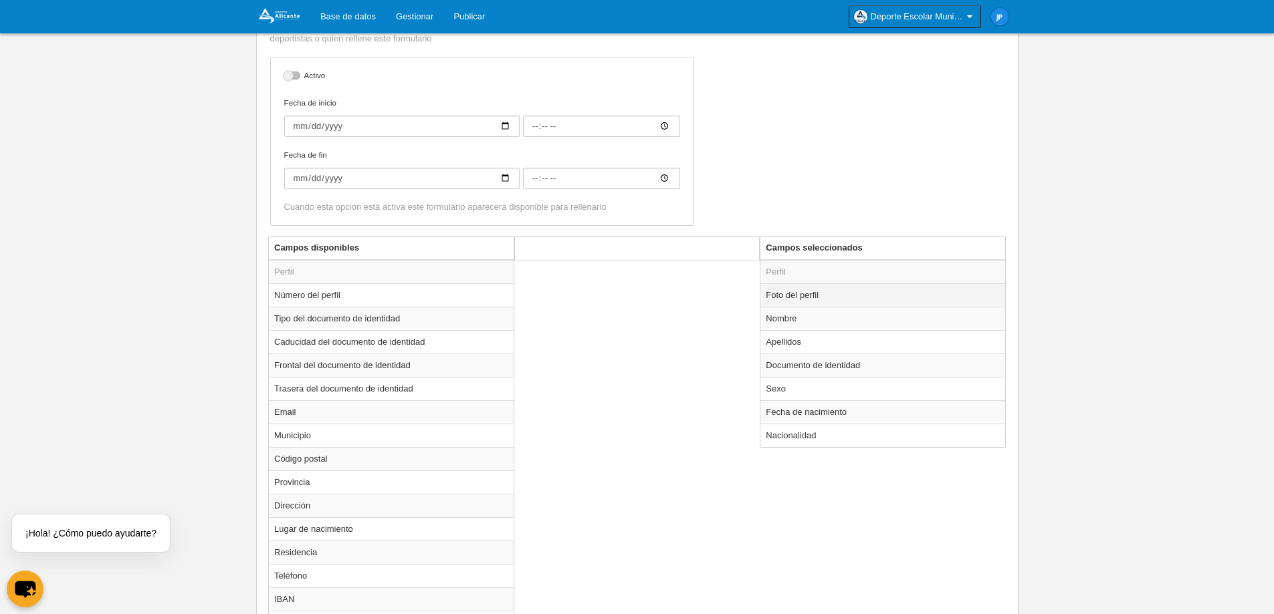
click at [849, 301] on td "Foto del perfil" at bounding box center [882, 294] width 245 height 23
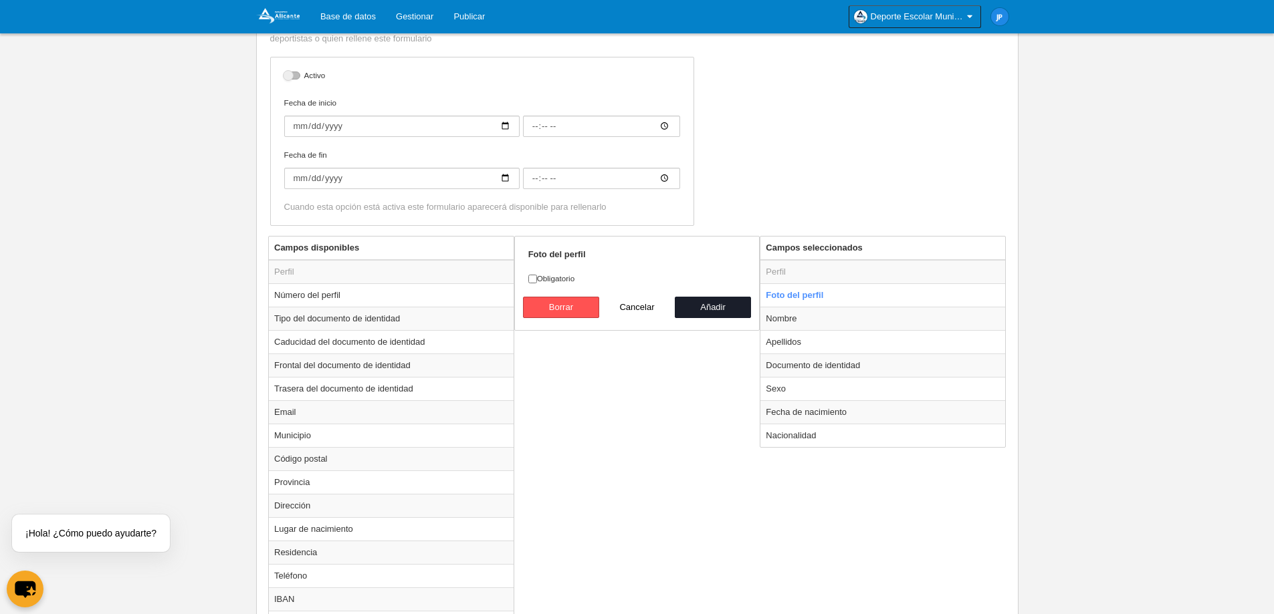
click at [638, 369] on div "Campos disponibles Perfil Número del perfil Tipo del documento de identidad Cad…" at bounding box center [637, 522] width 744 height 573
click at [640, 308] on button "Cancelar" at bounding box center [637, 307] width 76 height 21
radio input "false"
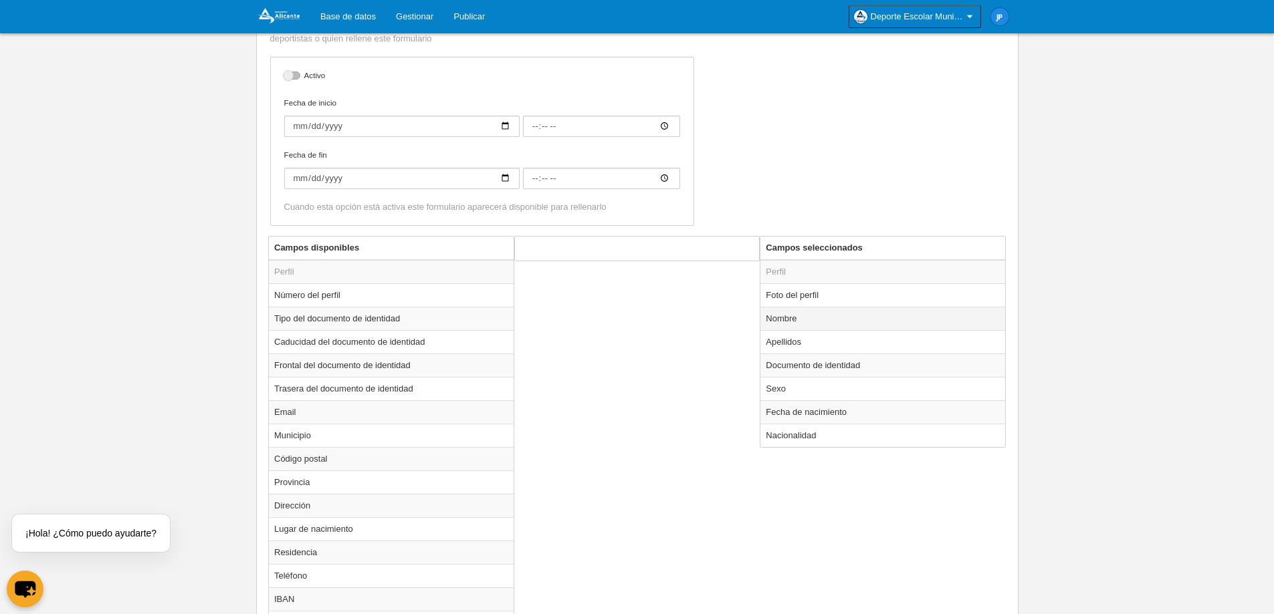
click at [871, 316] on td "Nombre" at bounding box center [882, 318] width 245 height 23
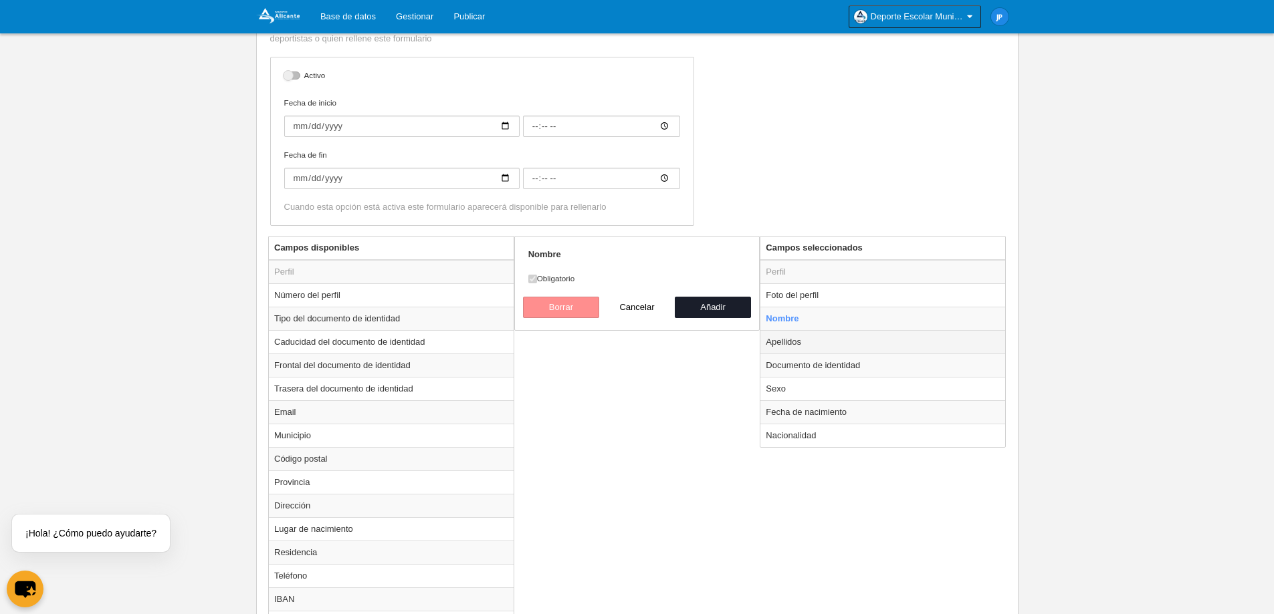
click at [858, 336] on td "Apellidos" at bounding box center [882, 341] width 245 height 23
radio input "false"
click at [868, 358] on td "Documento de identidad" at bounding box center [882, 365] width 245 height 23
radio input "false"
radio input "true"
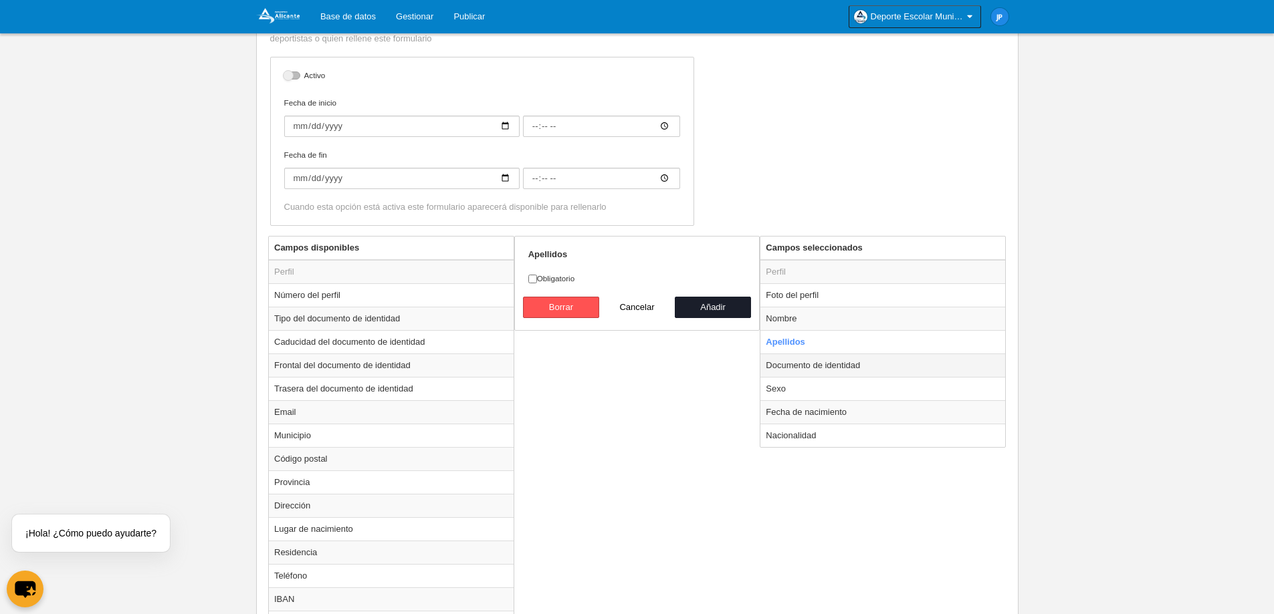
checkbox input "false"
click at [864, 382] on td "Sexo" at bounding box center [882, 388] width 245 height 23
radio input "false"
radio input "true"
select select
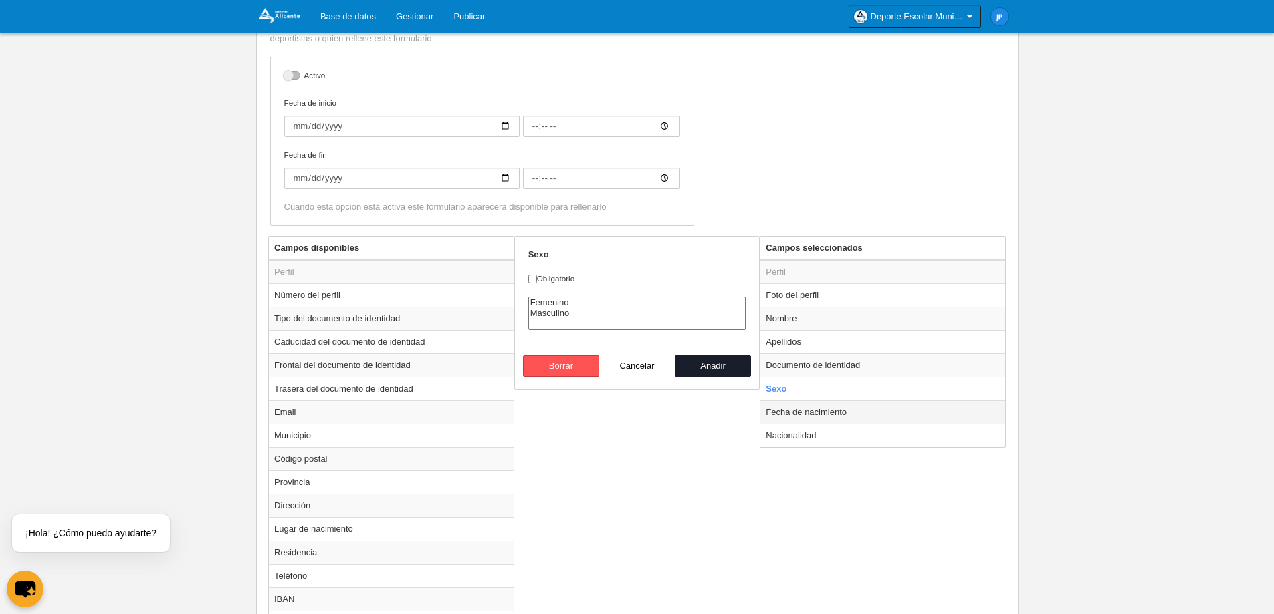
click at [866, 410] on td "Fecha de nacimiento" at bounding box center [882, 411] width 245 height 23
radio input "false"
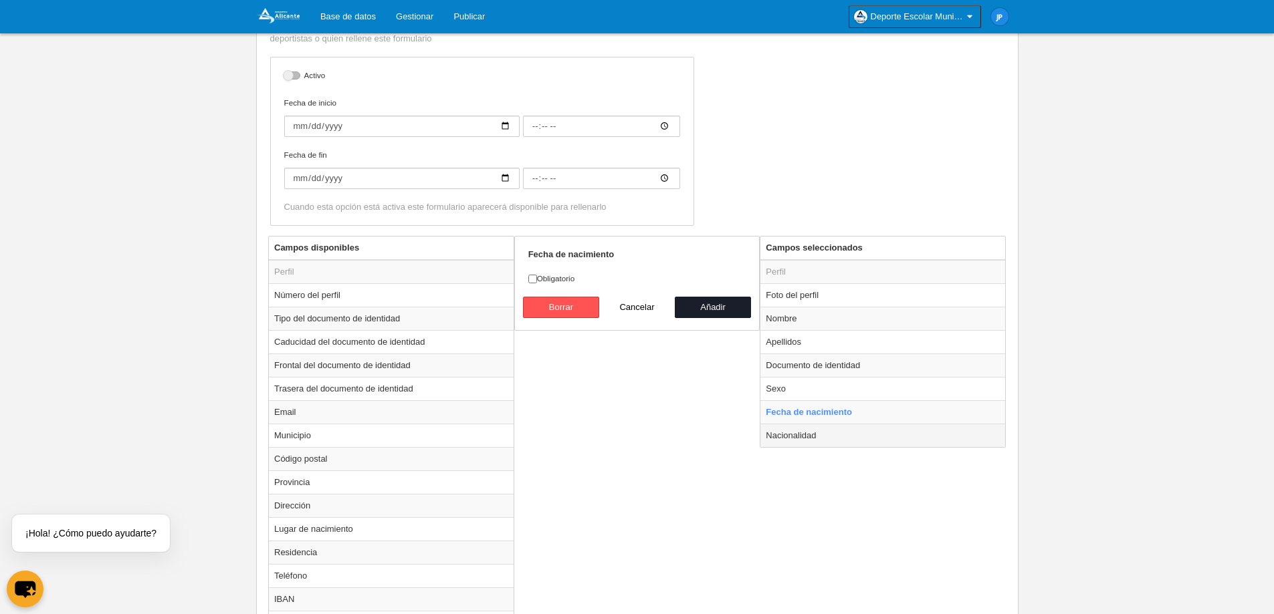
click at [860, 439] on td "Nacionalidad" at bounding box center [882, 435] width 245 height 23
radio input "false"
radio input "true"
select select
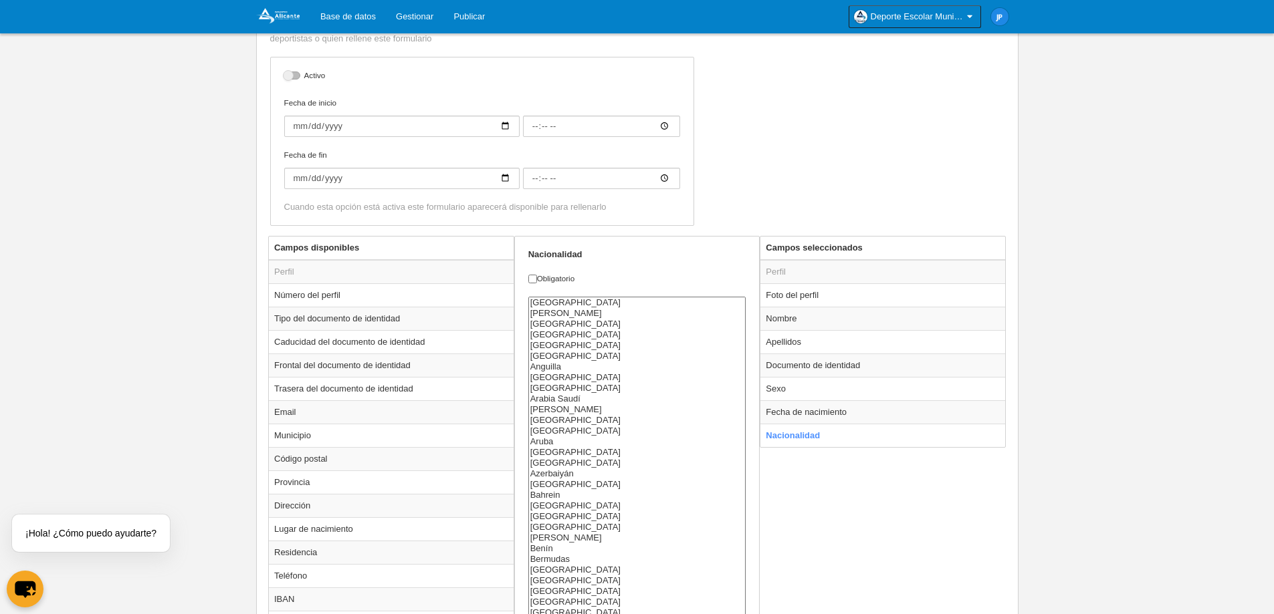
click at [848, 497] on div "Campos disponibles Perfil Número del perfil Tipo del documento de identidad Cad…" at bounding box center [637, 522] width 744 height 573
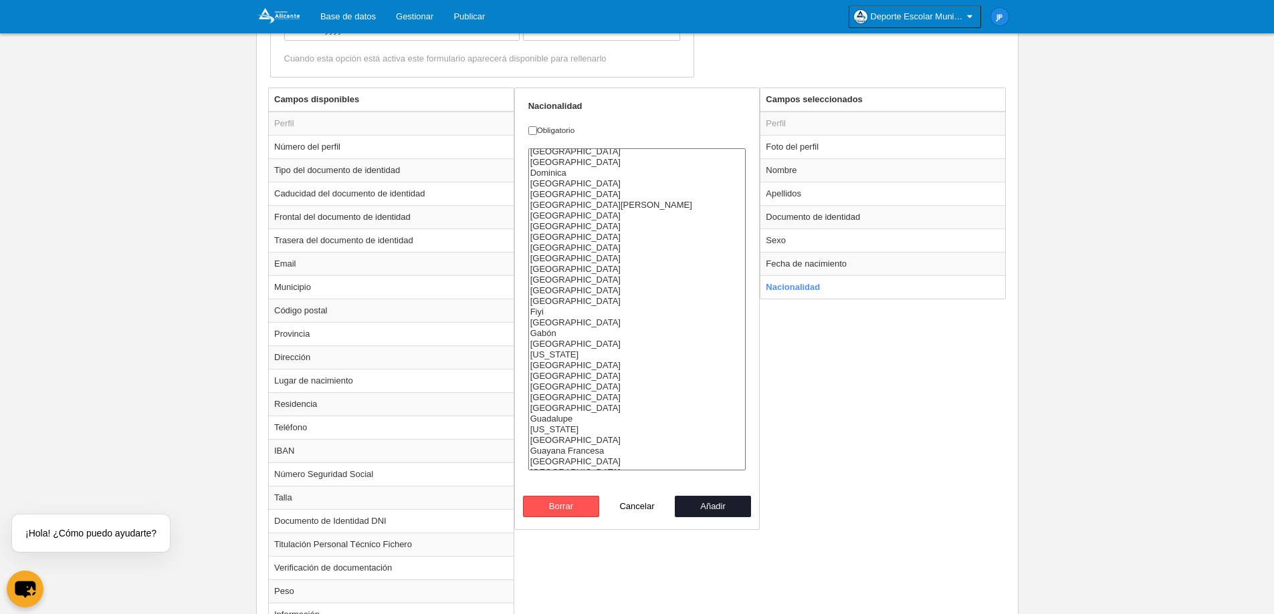
scroll to position [530, 0]
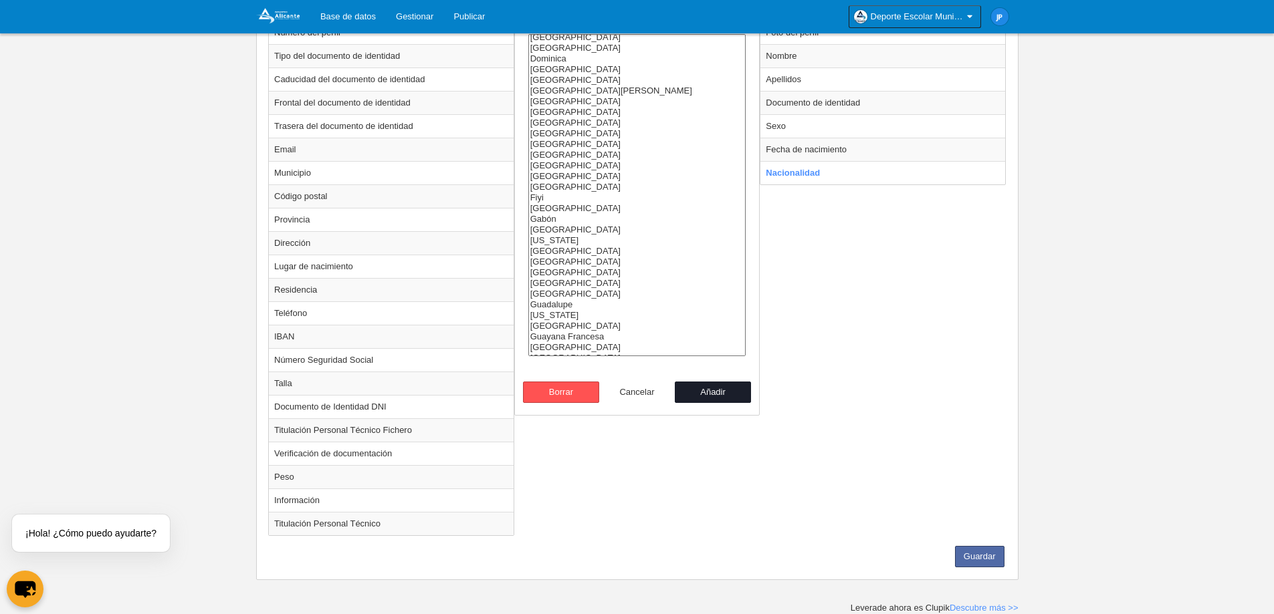
click at [632, 388] on button "Cancelar" at bounding box center [637, 392] width 76 height 21
radio input "false"
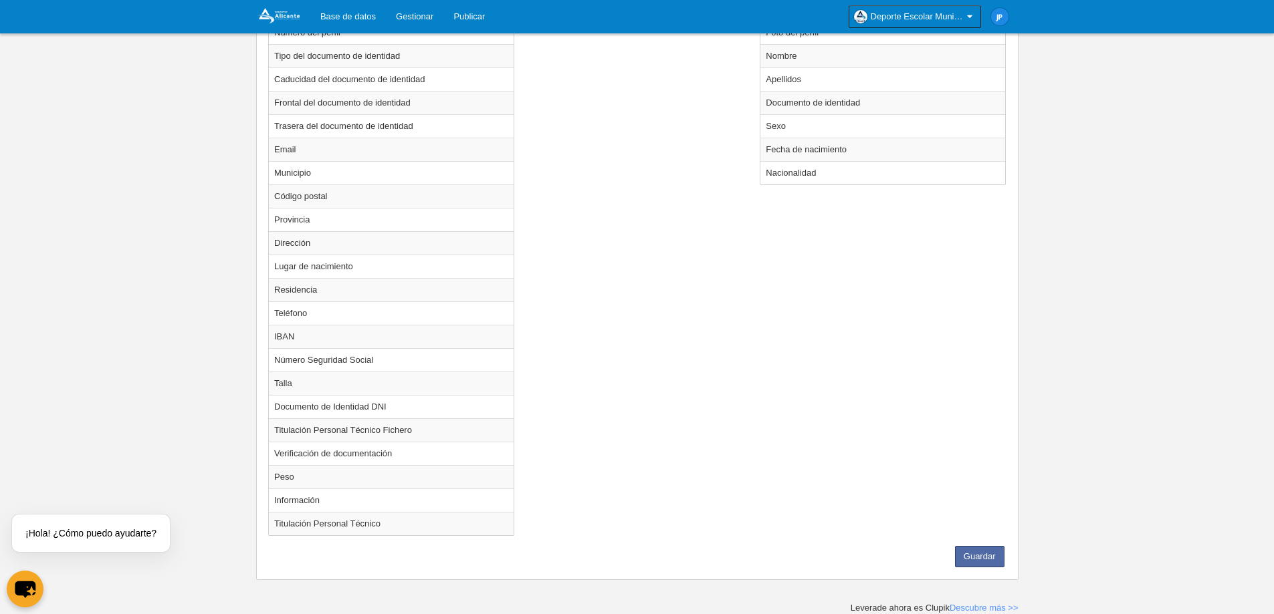
click at [594, 466] on div "Campos disponibles Perfil Número del perfil Tipo del documento de identidad Cad…" at bounding box center [637, 259] width 744 height 573
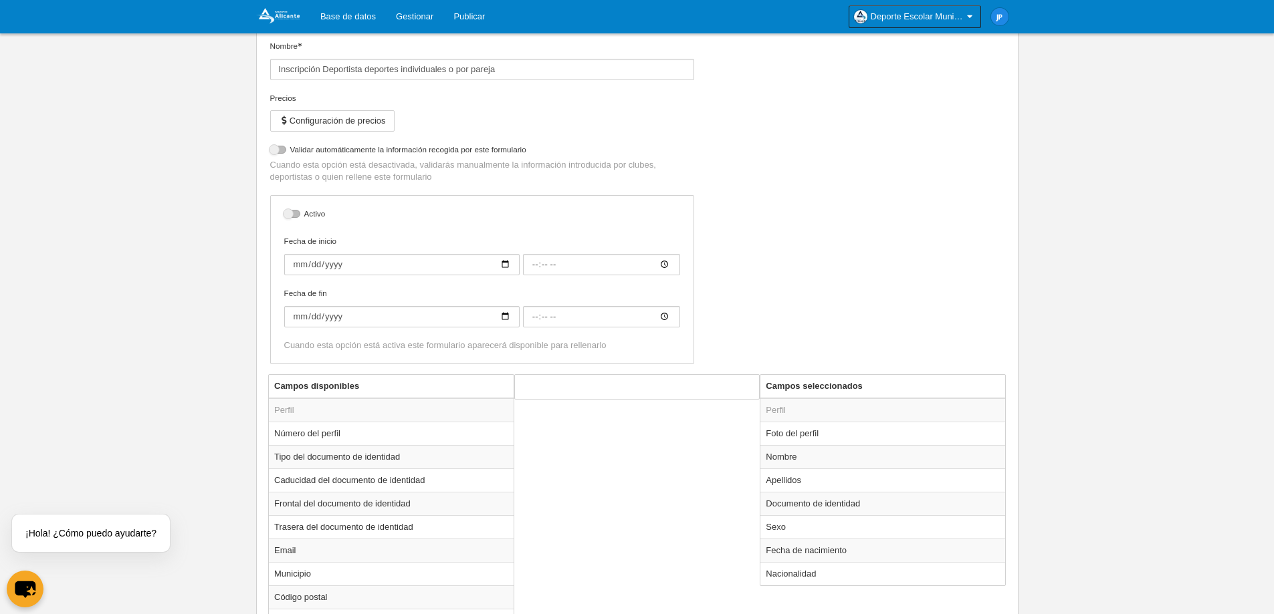
scroll to position [62, 0]
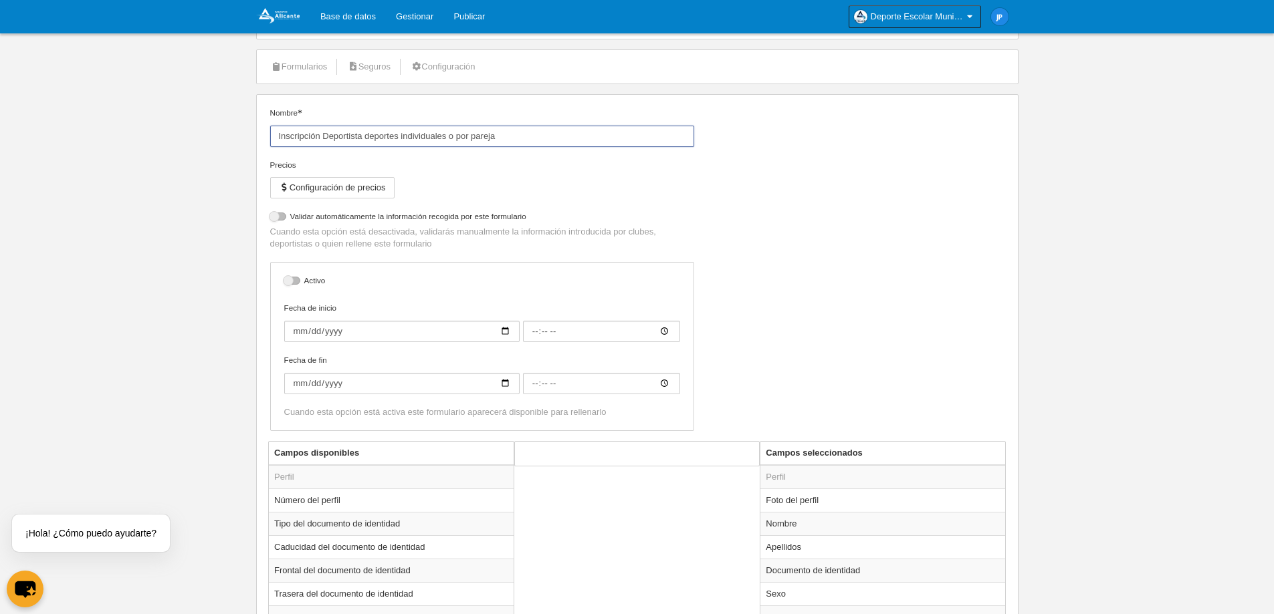
click at [580, 141] on input "Inscripción Deportista deportes individuales o por pareja" at bounding box center [482, 136] width 424 height 21
click at [570, 164] on div "Precios" at bounding box center [482, 165] width 424 height 12
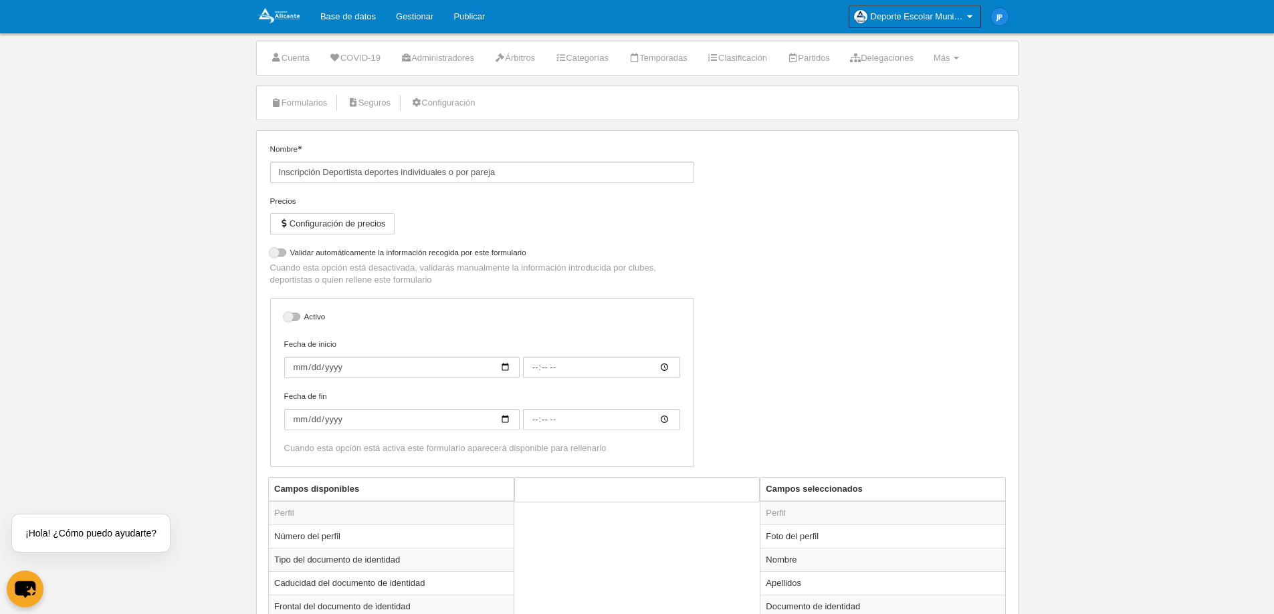
scroll to position [0, 0]
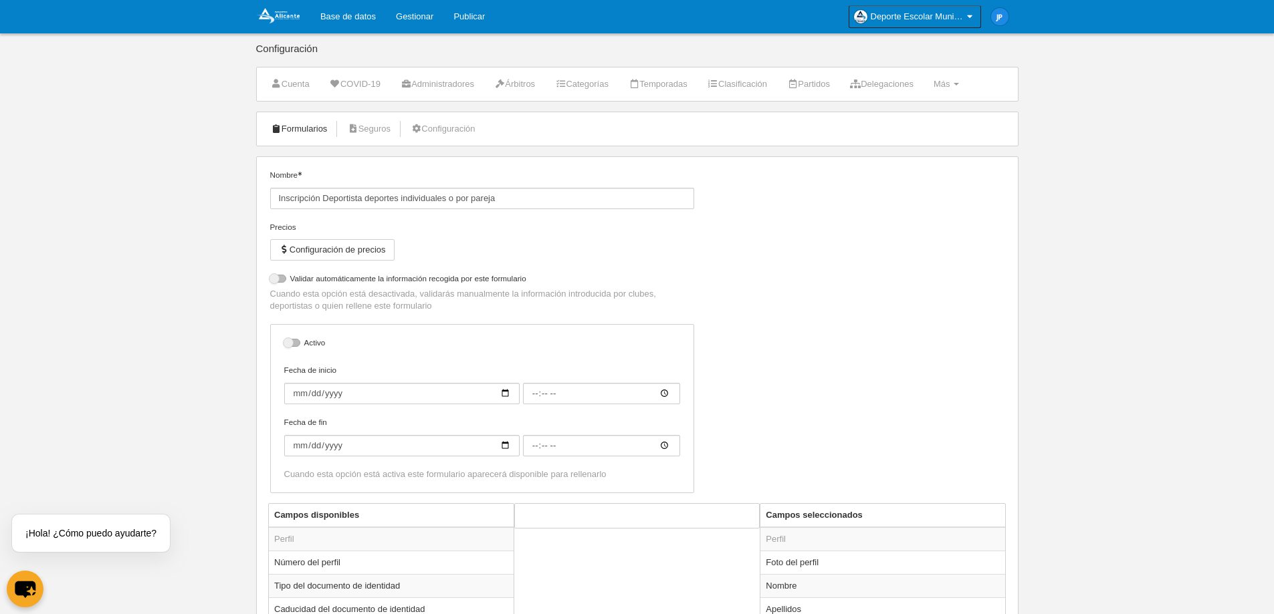
click at [296, 128] on link "Formularios" at bounding box center [299, 129] width 72 height 20
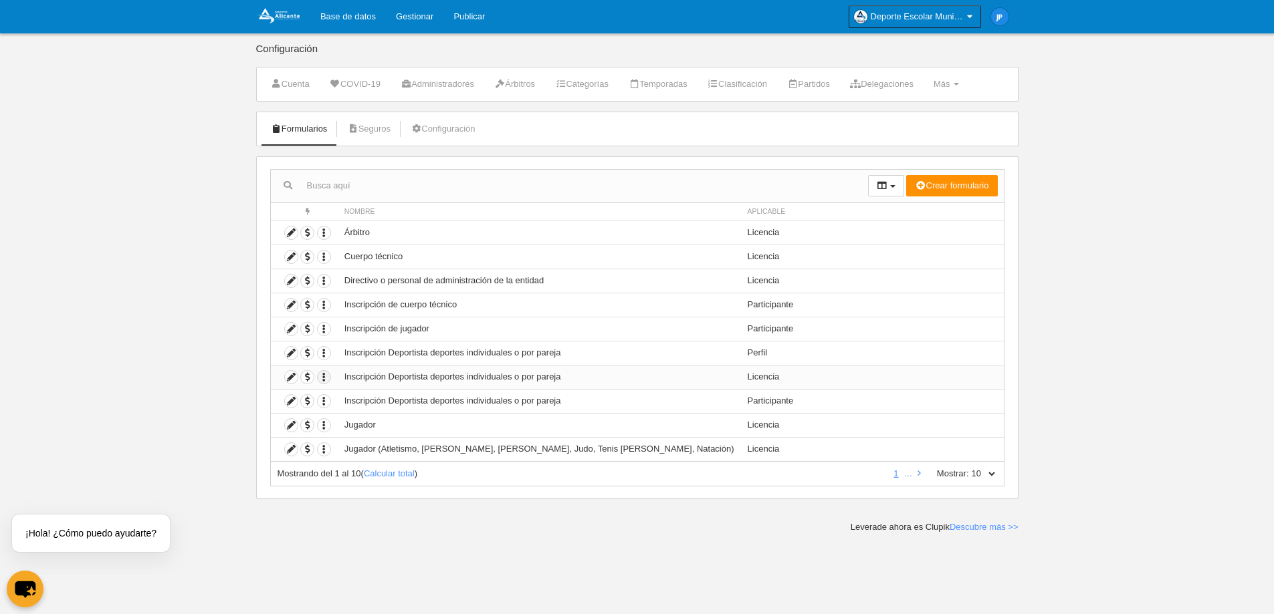
click at [326, 379] on icon "button" at bounding box center [324, 377] width 13 height 13
click at [287, 374] on icon at bounding box center [291, 377] width 13 height 13
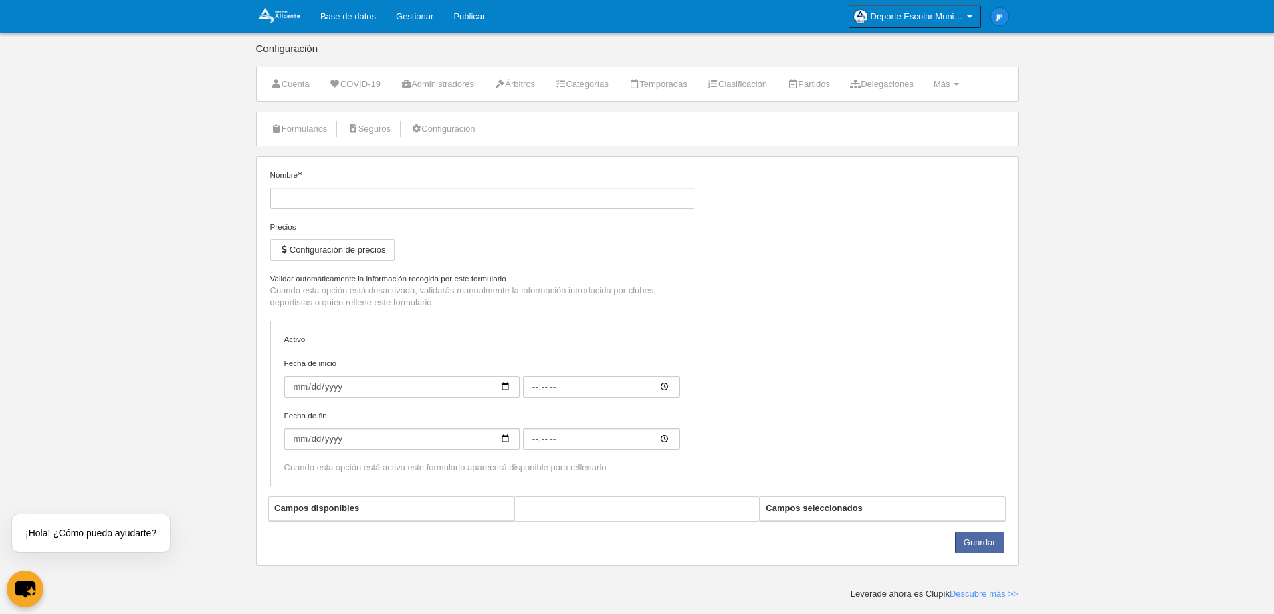
type input "Inscripción Deportista deportes individuales o por pareja"
checkbox input "true"
select select "selected"
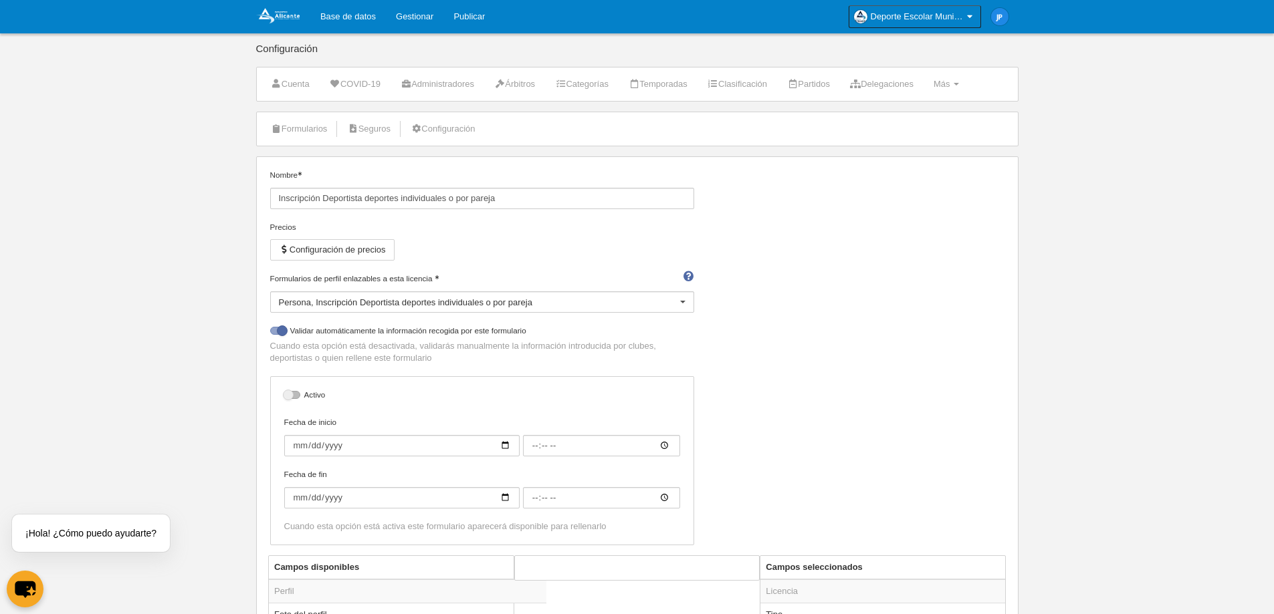
click at [595, 312] on div "Persona Inscripción Deportista deportes individuales o por pareja Persona Inscr…" at bounding box center [482, 301] width 424 height 21
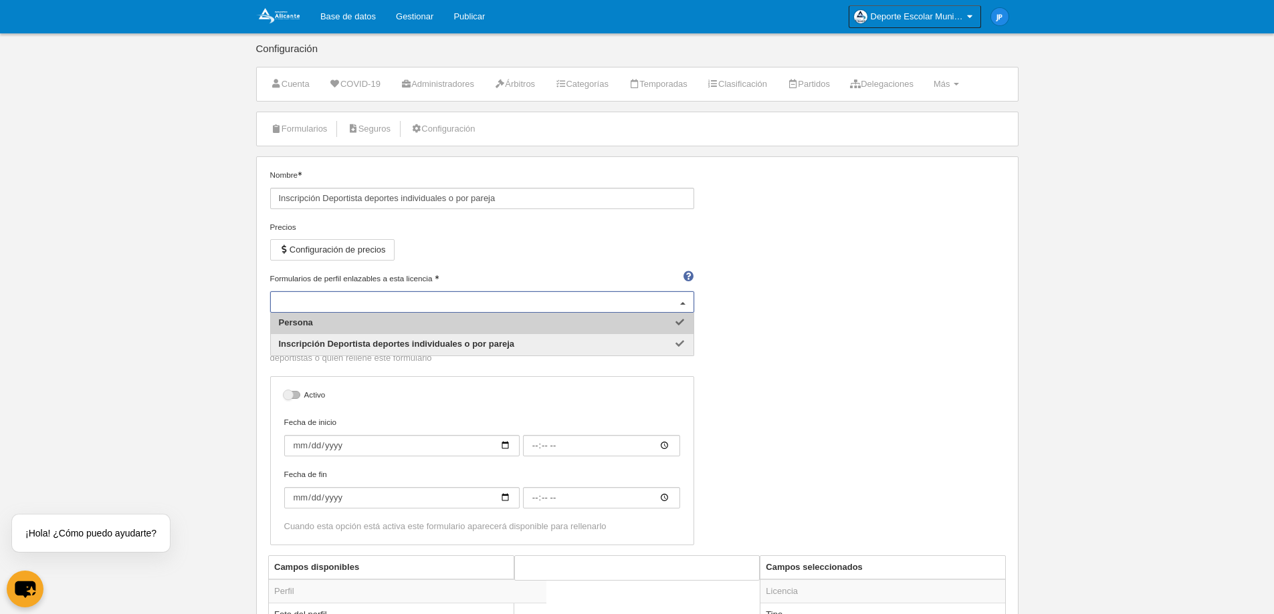
click at [763, 348] on div "Nombre Inscripción Deportista deportes individuales o por pareja [PERSON_NAME] …" at bounding box center [637, 362] width 744 height 386
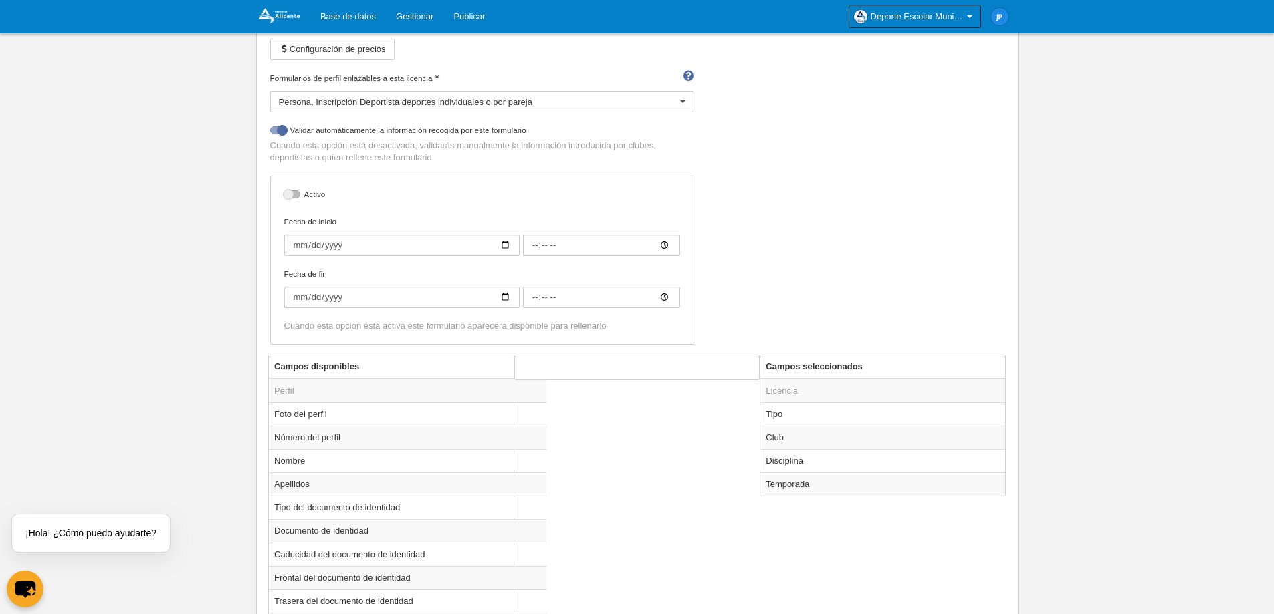
scroll to position [267, 0]
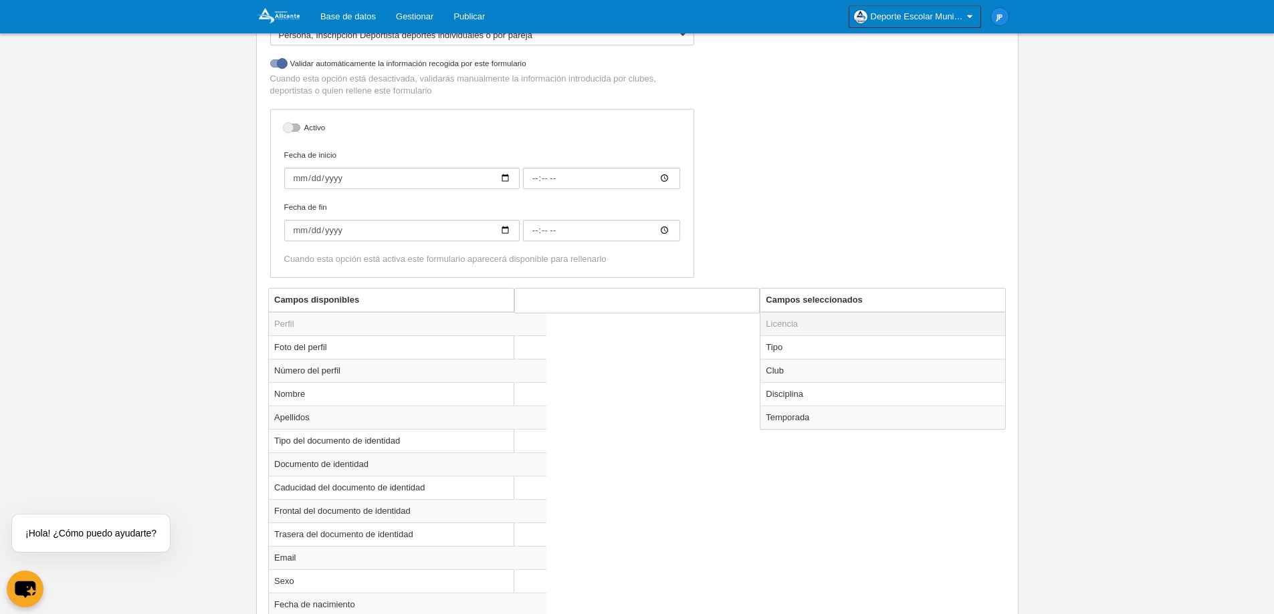
click at [801, 319] on td "Licencia" at bounding box center [882, 324] width 245 height 24
click at [802, 351] on td "Tipo" at bounding box center [882, 347] width 245 height 23
radio input "true"
select select "player"
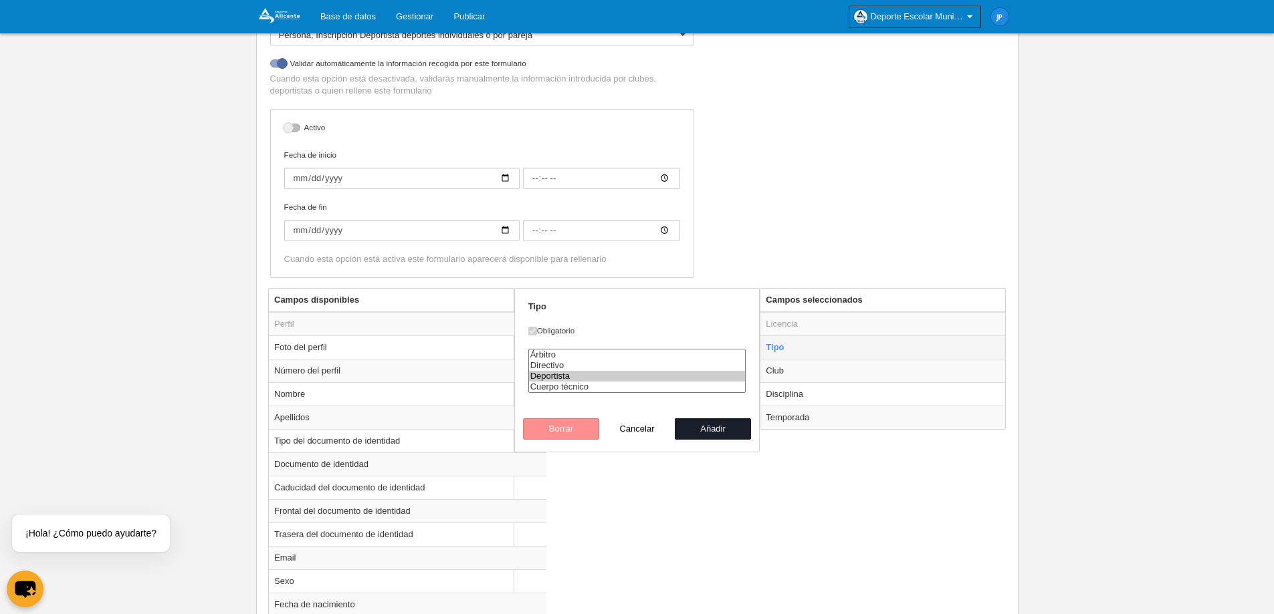
click at [802, 351] on td "Tipo" at bounding box center [882, 347] width 245 height 23
click at [802, 367] on td "Club" at bounding box center [882, 370] width 245 height 23
radio input "false"
radio input "true"
select select
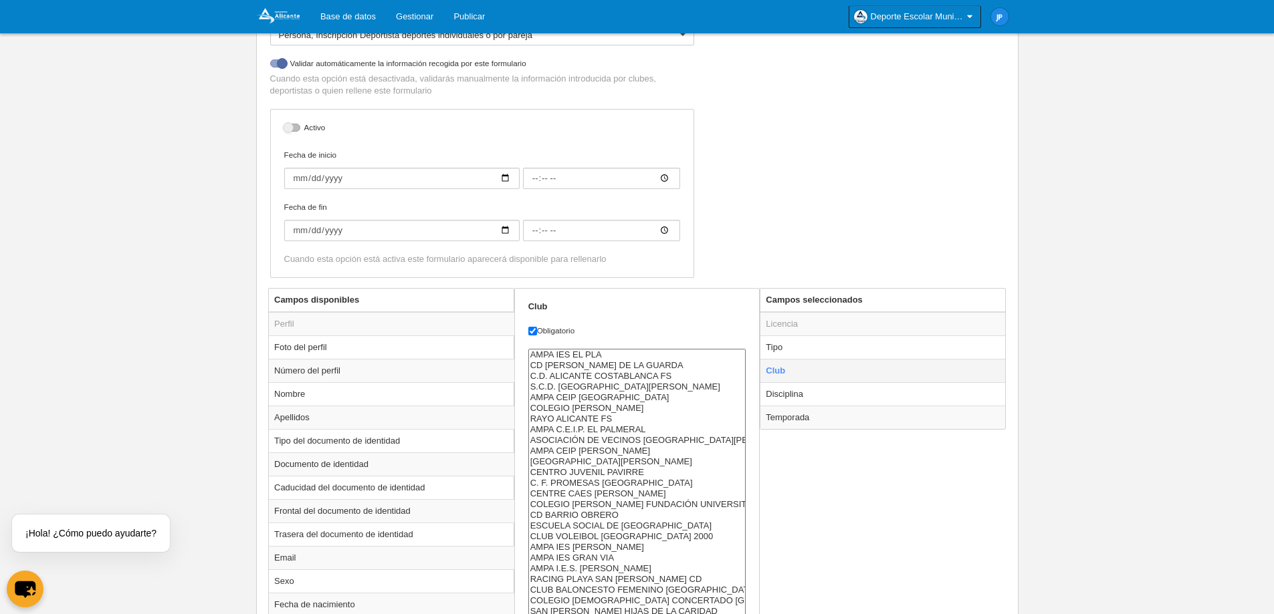
click at [802, 367] on td "Club" at bounding box center [882, 370] width 245 height 23
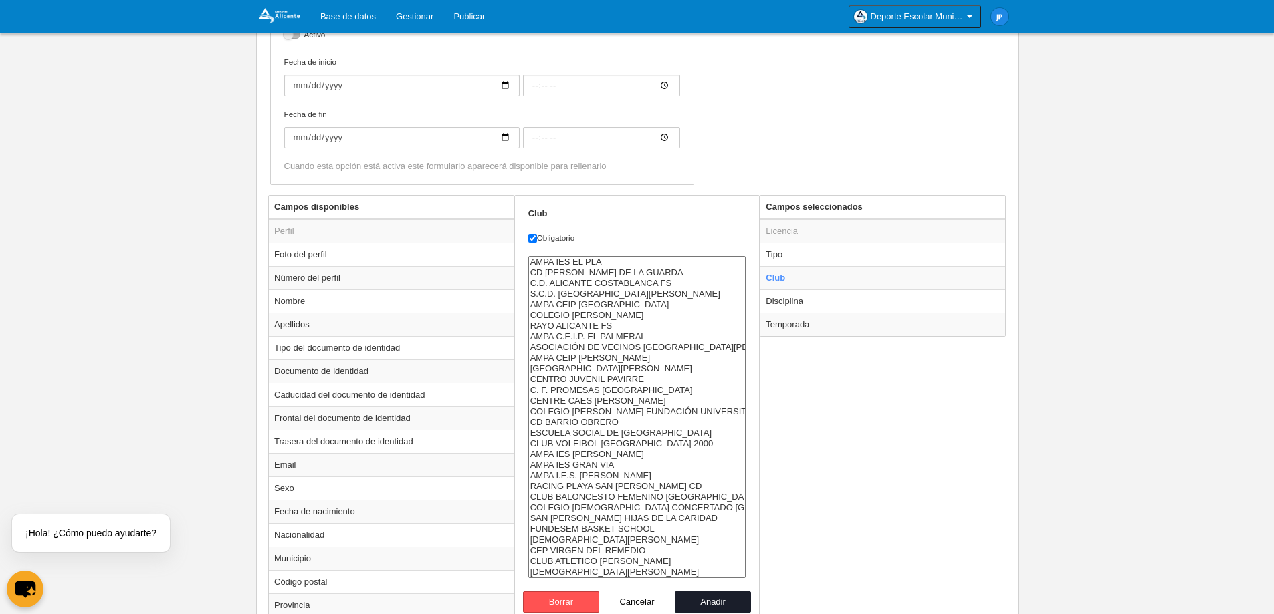
scroll to position [468, 0]
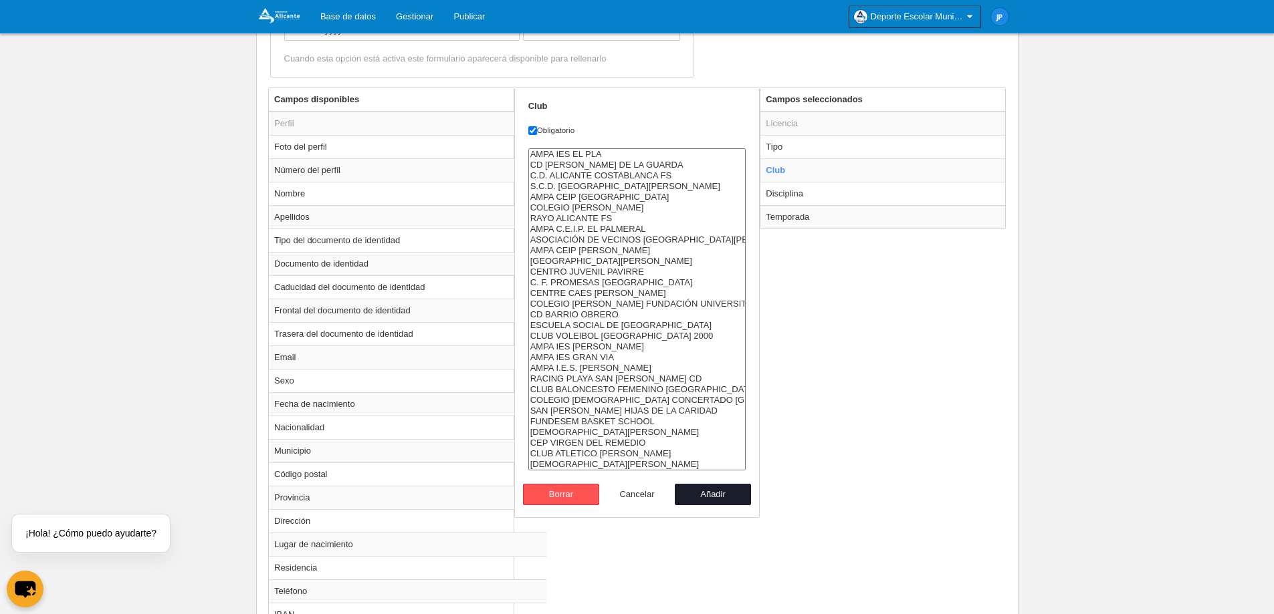
click at [650, 497] on button "Cancelar" at bounding box center [637, 494] width 76 height 21
radio input "false"
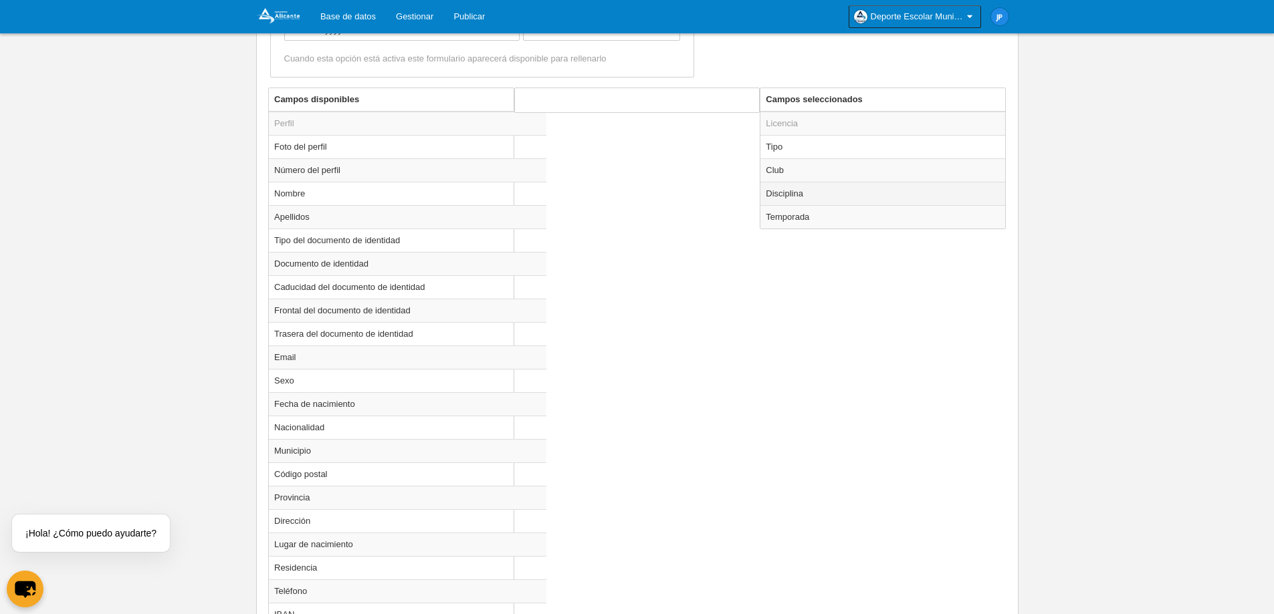
click at [840, 193] on td "Disciplina" at bounding box center [882, 193] width 245 height 23
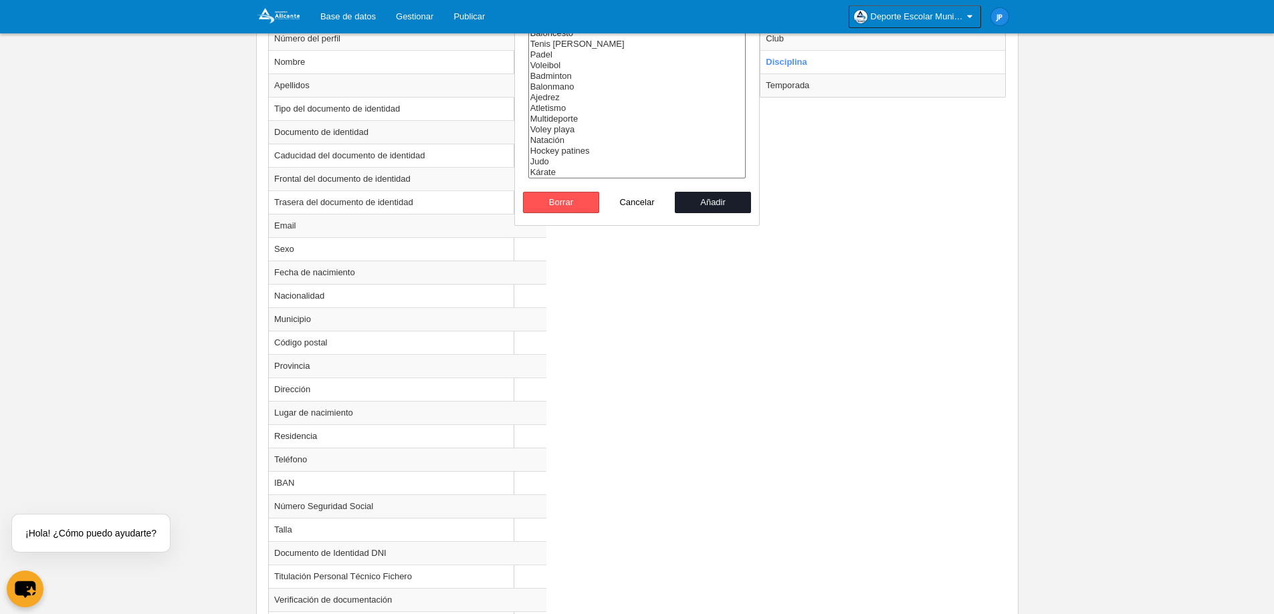
scroll to position [602, 0]
click at [643, 202] on button "Cancelar" at bounding box center [637, 200] width 76 height 21
radio input "false"
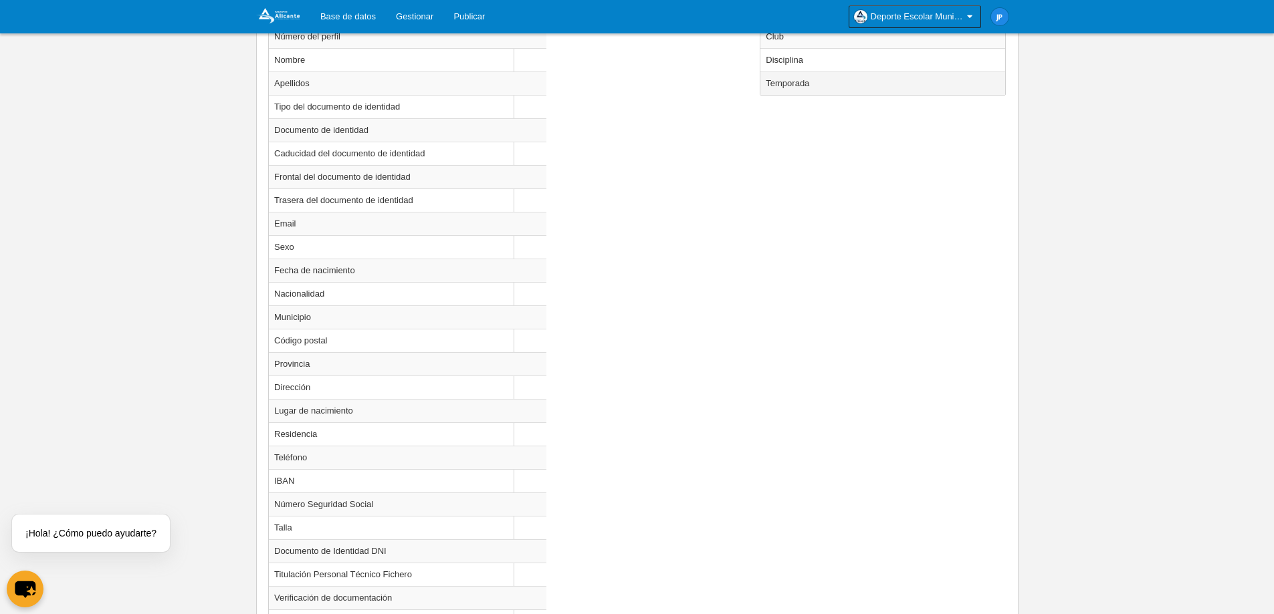
click at [812, 85] on td "Temporada" at bounding box center [882, 83] width 245 height 23
radio input "true"
select select "8607"
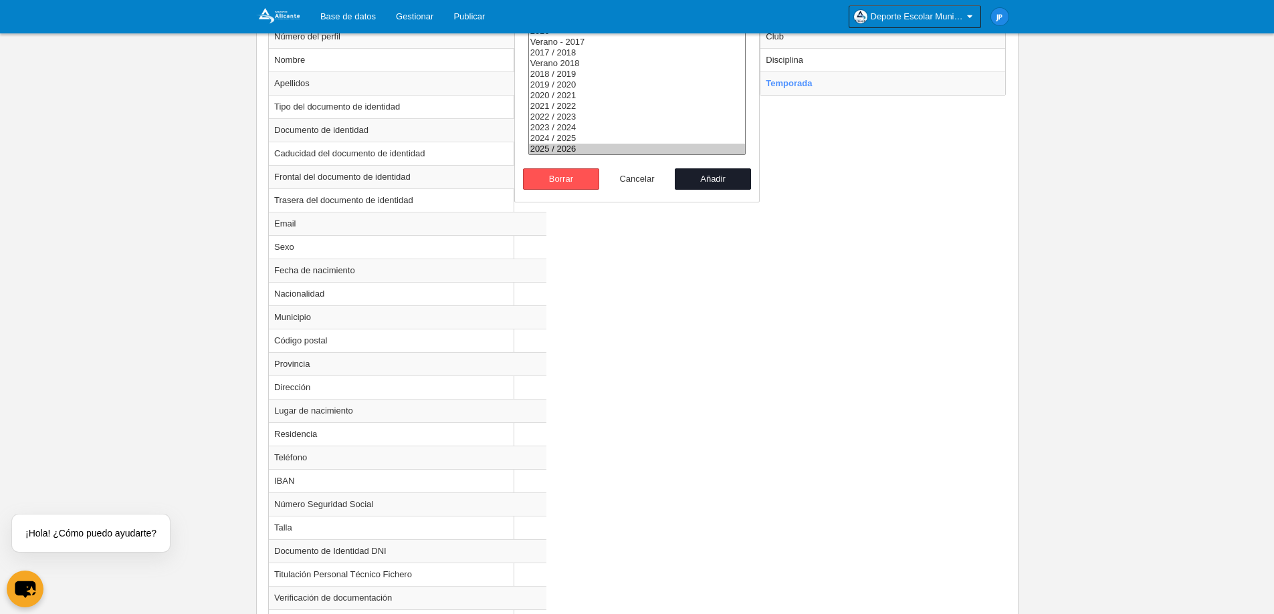
click at [648, 180] on button "Cancelar" at bounding box center [637, 178] width 76 height 21
radio input "false"
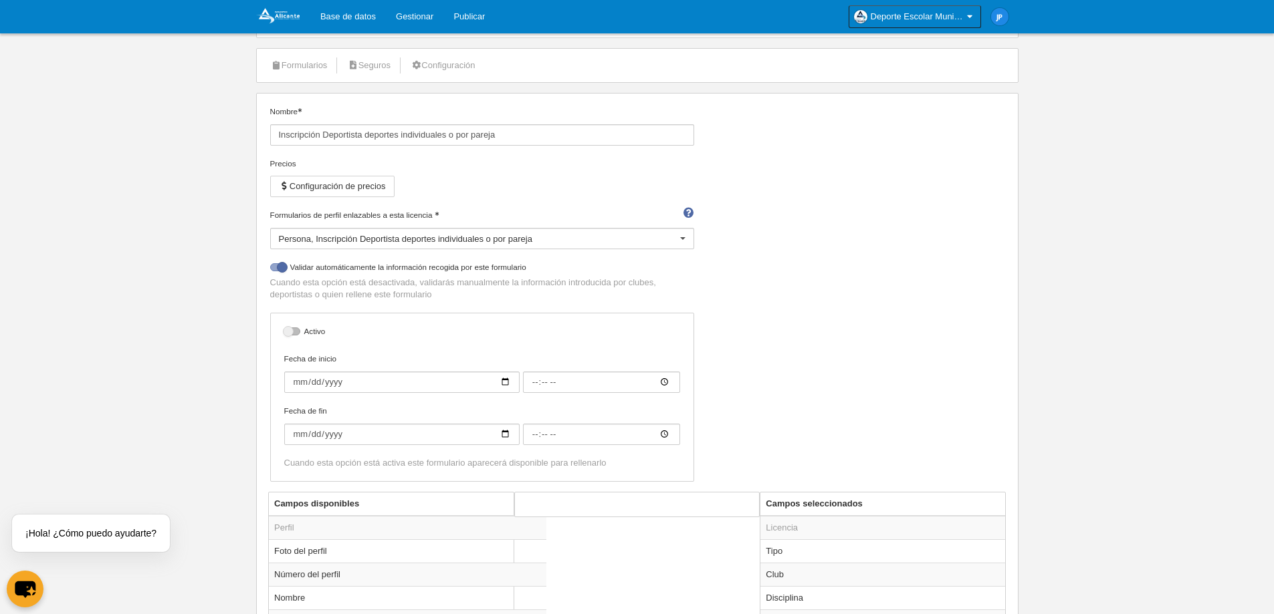
scroll to position [0, 0]
